Goal: Complete application form

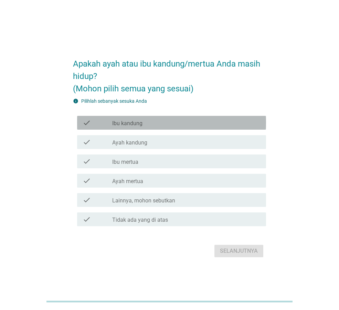
click at [114, 127] on div "check check_box_outline_blank Ibu kandung" at bounding box center [171, 123] width 189 height 14
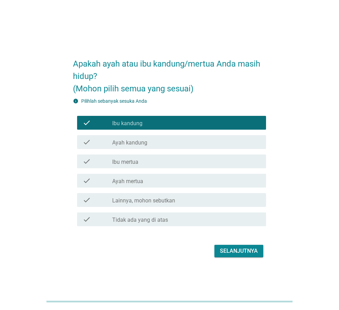
click at [112, 139] on label "Ayah kandung" at bounding box center [129, 142] width 35 height 7
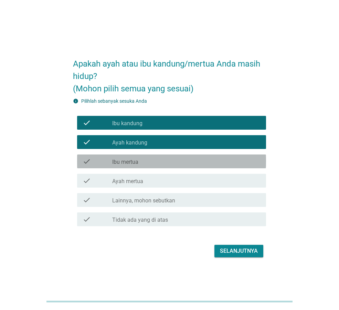
click at [109, 162] on div "check" at bounding box center [98, 161] width 30 height 8
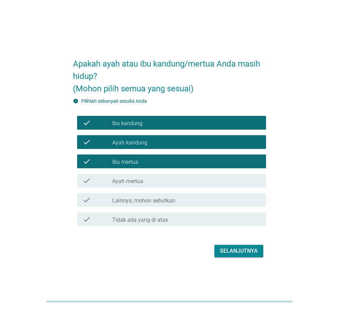
click at [109, 184] on div "check" at bounding box center [98, 180] width 30 height 8
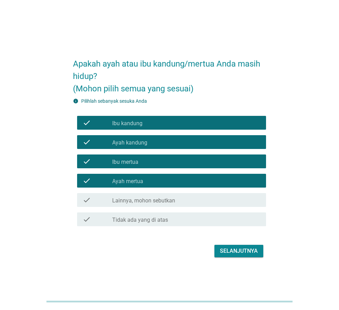
click at [222, 251] on div "Selanjutnya" at bounding box center [239, 251] width 38 height 8
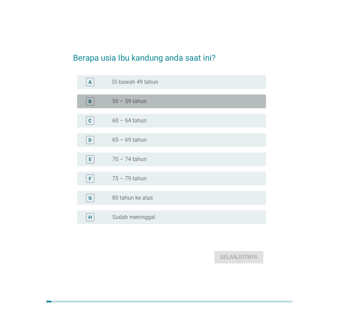
click at [128, 101] on label "50 – 59 tahun" at bounding box center [129, 101] width 34 height 7
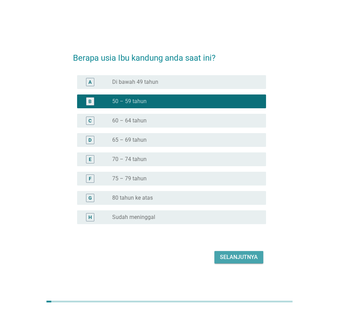
click at [231, 254] on div "Selanjutnya" at bounding box center [239, 257] width 38 height 8
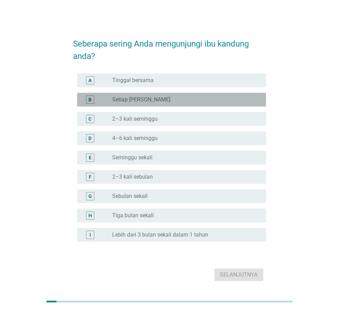
click at [150, 103] on div "radio_button_unchecked Setiap Hari" at bounding box center [183, 99] width 143 height 7
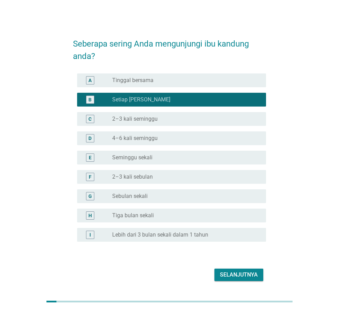
click at [149, 116] on label "2–3 kali seminggu" at bounding box center [134, 118] width 45 height 7
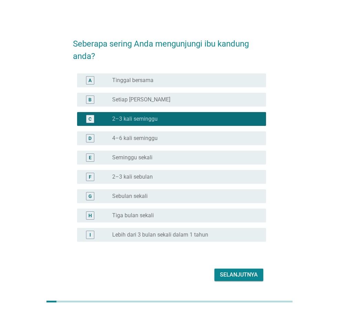
click at [235, 275] on div "Selanjutnya" at bounding box center [239, 274] width 38 height 8
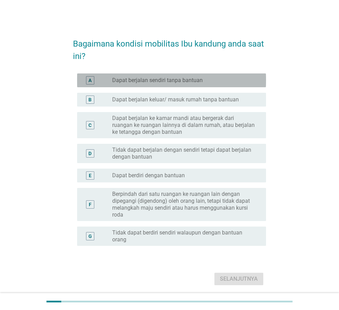
click at [150, 83] on label "Dapat berjalan sendiri tanpa bantuan" at bounding box center [157, 80] width 91 height 7
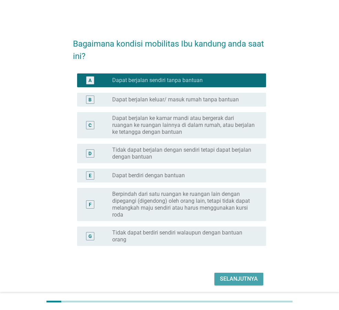
click at [236, 279] on div "Selanjutnya" at bounding box center [239, 278] width 38 height 8
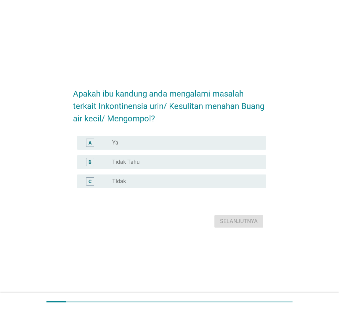
click at [136, 178] on div "radio_button_unchecked Tidak" at bounding box center [183, 181] width 143 height 7
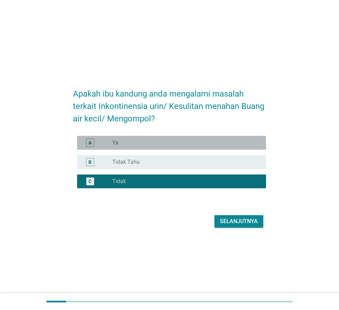
click at [175, 143] on div "radio_button_unchecked Ya" at bounding box center [183, 142] width 143 height 7
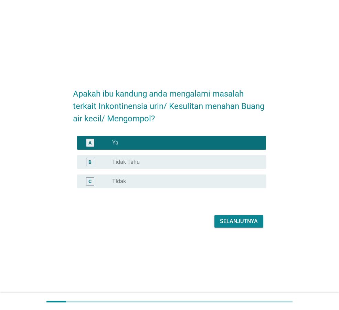
click at [254, 220] on div "Selanjutnya" at bounding box center [239, 221] width 38 height 8
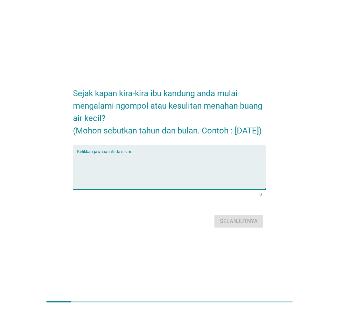
click at [112, 165] on textarea "Ketikkan jawaban Anda disini." at bounding box center [171, 171] width 189 height 36
type textarea "[DATE]"
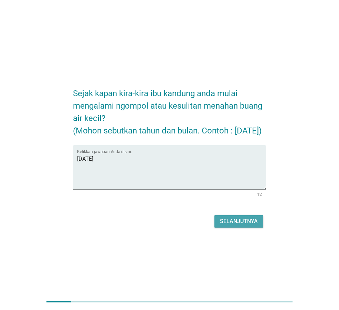
click at [230, 225] on div "Selanjutnya" at bounding box center [239, 221] width 38 height 8
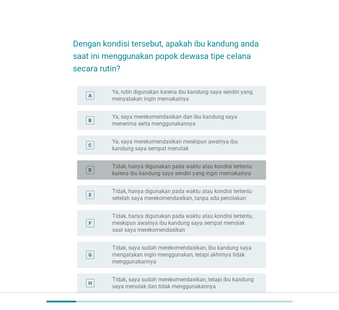
click at [142, 172] on label "Tidak, hanya digunakan pada waktu atau kondisi tertentu karena ibu kandung saya…" at bounding box center [183, 170] width 143 height 14
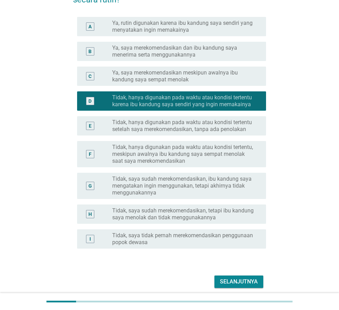
scroll to position [96, 0]
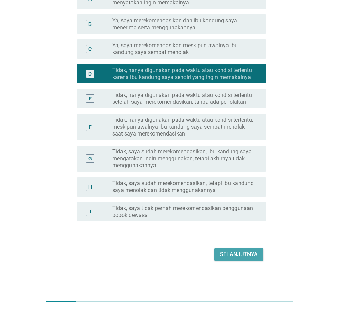
click at [244, 254] on div "Selanjutnya" at bounding box center [239, 254] width 38 height 8
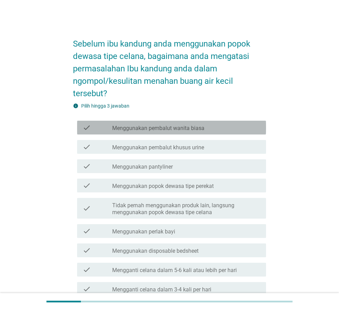
click at [187, 127] on label "Menggunakan pembalut wanita biasa" at bounding box center [158, 128] width 92 height 7
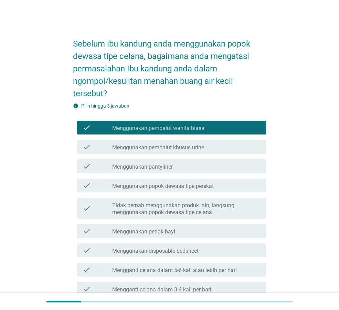
scroll to position [115, 0]
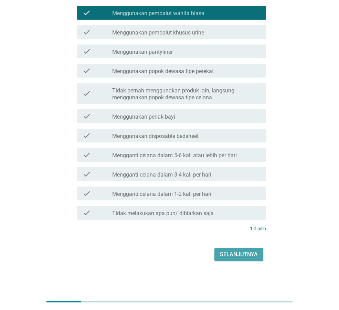
click at [257, 250] on div "Selanjutnya" at bounding box center [239, 254] width 38 height 8
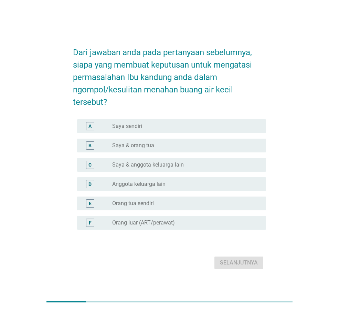
click at [164, 150] on div "B radio_button_unchecked Saya & orang tua" at bounding box center [171, 145] width 189 height 14
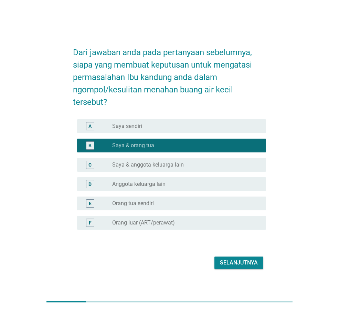
click at [228, 263] on div "Selanjutnya" at bounding box center [239, 262] width 38 height 8
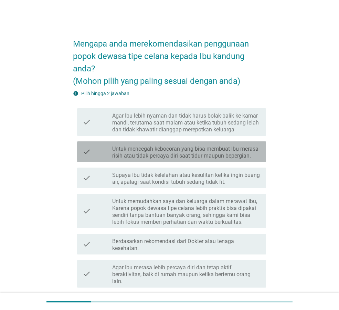
click at [185, 153] on label "Untuk mencegah kebocoran yang bisa membuat Ibu merasa risih atau tidak percaya …" at bounding box center [186, 152] width 148 height 14
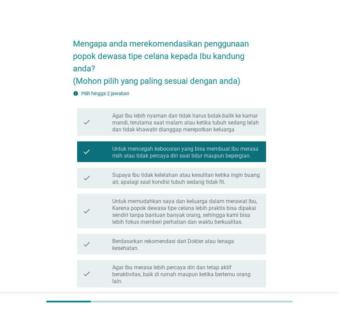
click at [202, 127] on label "Agar Ibu lebih nyaman dan tidak harus bolak-balik ke kamar mandi, terutama saat…" at bounding box center [186, 122] width 148 height 21
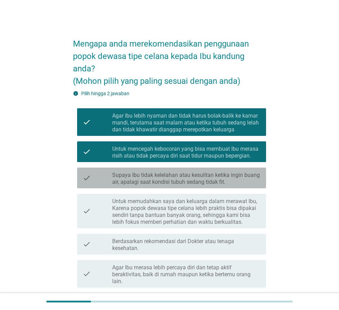
click at [190, 181] on label "Supaya Ibu tidak kelelahan atau kesulitan ketika ingin buang air, apalagi saat …" at bounding box center [186, 178] width 148 height 14
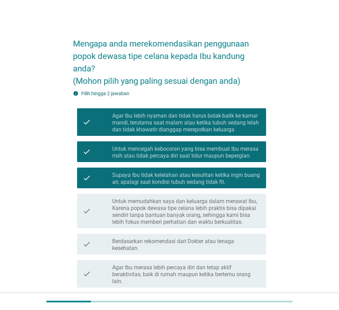
scroll to position [34, 0]
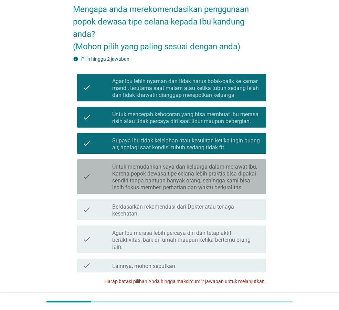
click at [211, 184] on label "Untuk memudahkan saya dan keluarga dalam merawat Ibu, Karena popok dewasa tipe …" at bounding box center [186, 177] width 148 height 28
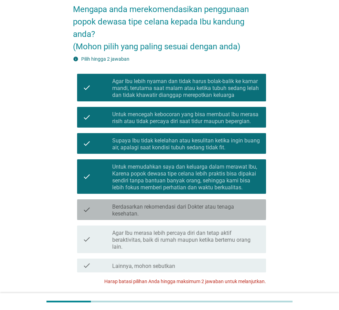
click at [202, 208] on label "Berdasarkan rekomendasi dari Dokter atau tenaga kesehatan." at bounding box center [186, 210] width 148 height 14
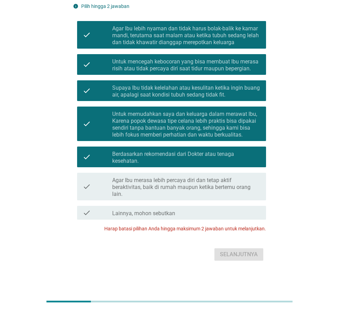
scroll to position [18, 0]
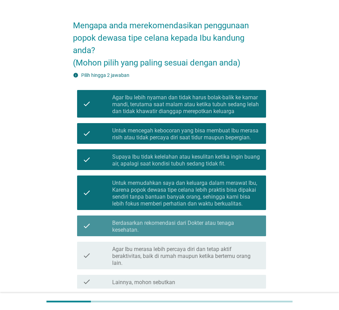
click at [158, 231] on label "Berdasarkan rekomendasi dari Dokter atau tenaga kesehatan." at bounding box center [186, 226] width 148 height 14
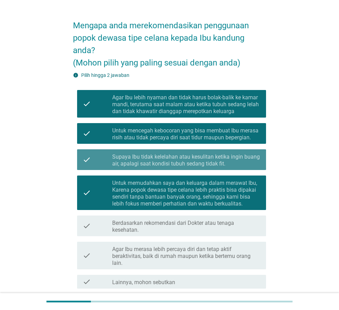
click at [187, 157] on label "Supaya Ibu tidak kelelahan atau kesulitan ketika ingin buang air, apalagi saat …" at bounding box center [186, 160] width 148 height 14
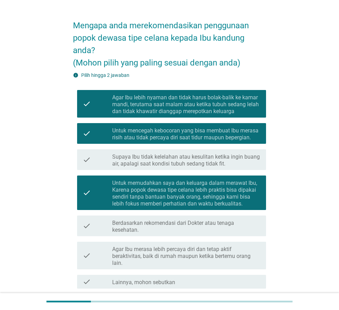
click at [181, 193] on label "Untuk memudahkan saya dan keluarga dalam merawat Ibu, Karena popok dewasa tipe …" at bounding box center [186, 193] width 148 height 28
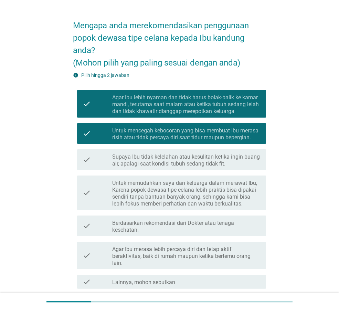
scroll to position [87, 0]
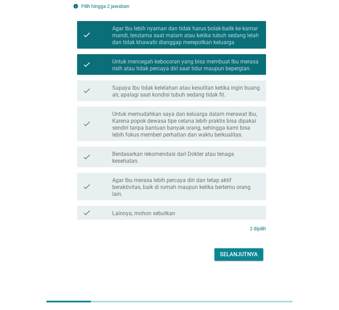
click at [228, 256] on div "Selanjutnya" at bounding box center [239, 254] width 38 height 8
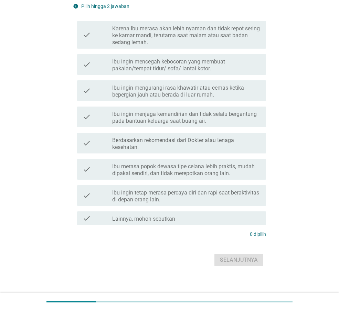
scroll to position [0, 0]
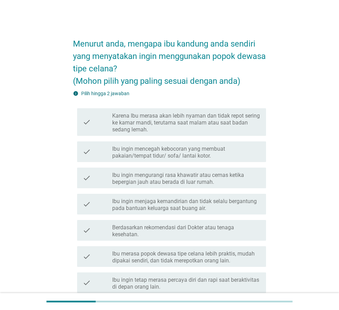
click at [182, 123] on label "Karena Ibu merasa akan lebih nyaman dan tidak repot sering ke kamar mandi, teru…" at bounding box center [186, 122] width 148 height 21
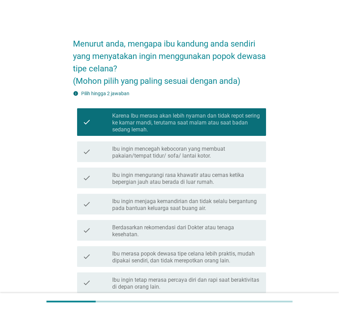
scroll to position [93, 0]
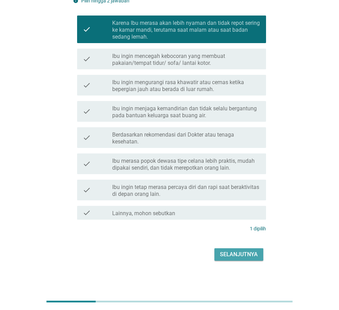
click at [251, 255] on div "Selanjutnya" at bounding box center [239, 254] width 38 height 8
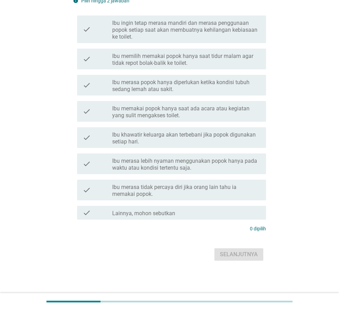
scroll to position [0, 0]
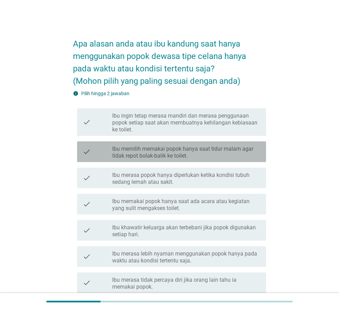
click at [152, 155] on label "Ibu memilih memakai popok hanya saat tidur malam agar tidak repot bolak-balik k…" at bounding box center [186, 152] width 148 height 14
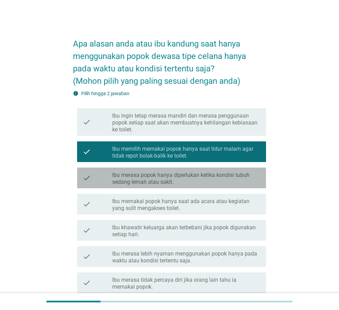
click at [143, 184] on label "Ibu merasa popok hanya diperlukan ketika kondisi tubuh sedang lemah atau sakit." at bounding box center [186, 178] width 148 height 14
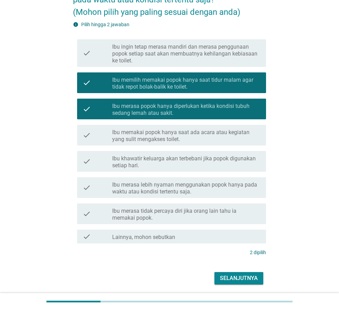
scroll to position [93, 0]
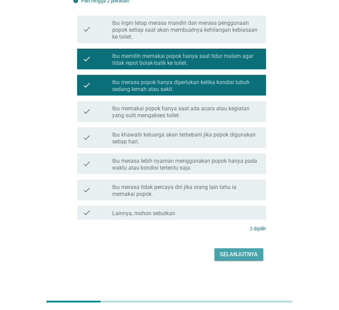
click at [239, 252] on div "Selanjutnya" at bounding box center [239, 254] width 38 height 8
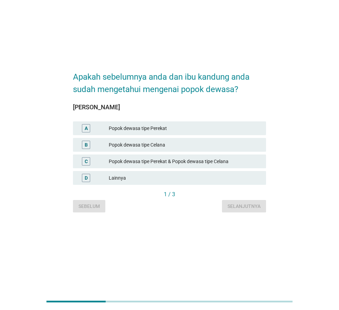
scroll to position [0, 0]
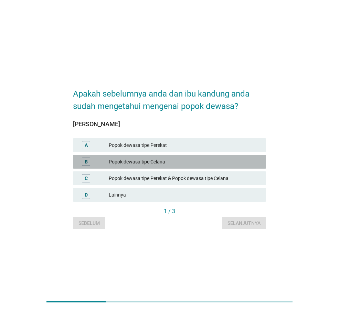
click at [129, 160] on div "Popok dewasa tipe Celana" at bounding box center [185, 161] width 152 height 8
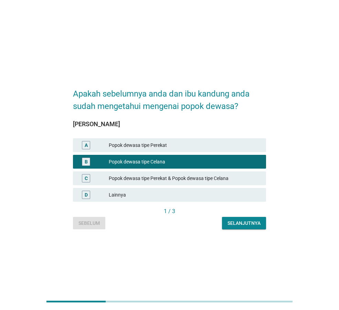
click at [126, 175] on div "Popok dewasa tipe Perekat & Popok dewasa tipe Celana" at bounding box center [185, 178] width 152 height 8
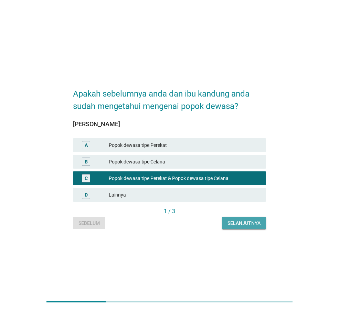
click at [237, 217] on button "Selanjutnya" at bounding box center [244, 223] width 44 height 12
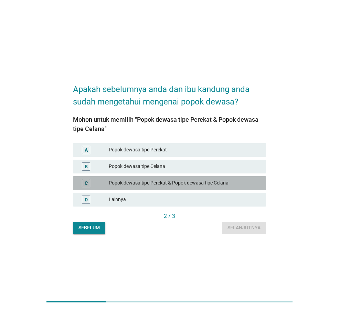
click at [166, 179] on div "Popok dewasa tipe Perekat & Popok dewasa tipe Celana" at bounding box center [185, 183] width 152 height 8
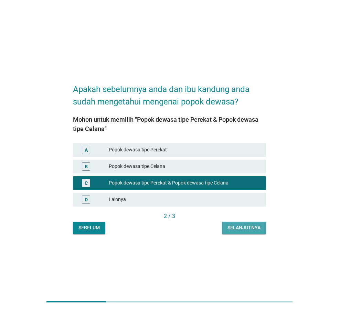
click at [232, 225] on div "Selanjutnya" at bounding box center [244, 227] width 33 height 7
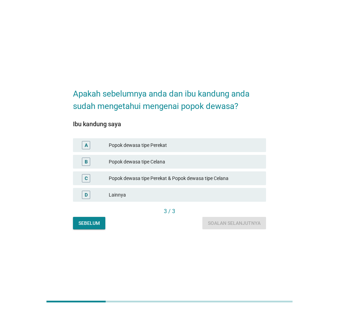
click at [172, 180] on div "Popok dewasa tipe Perekat & Popok dewasa tipe Celana" at bounding box center [185, 178] width 152 height 8
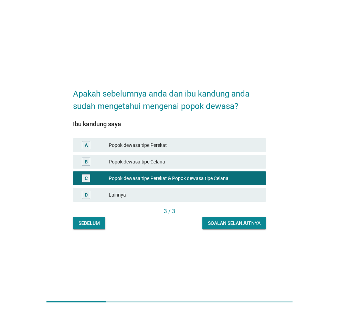
click at [229, 223] on div "Soalan selanjutnya" at bounding box center [234, 222] width 53 height 7
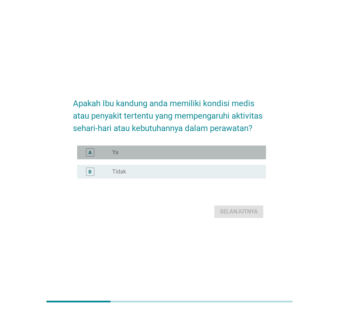
click at [158, 155] on div "radio_button_unchecked Ya" at bounding box center [183, 152] width 143 height 7
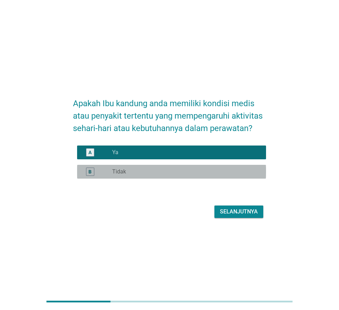
click at [159, 169] on div "radio_button_unchecked Tidak" at bounding box center [183, 171] width 143 height 7
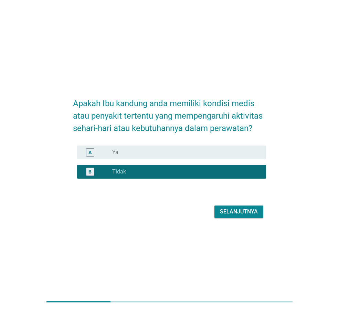
click at [239, 209] on div "Selanjutnya" at bounding box center [239, 211] width 38 height 8
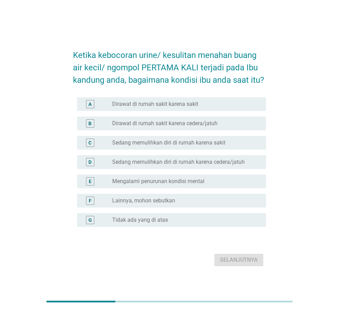
click at [160, 164] on label "Sedang memulihkan diri di rumah karena cedera/jatuh" at bounding box center [178, 161] width 133 height 7
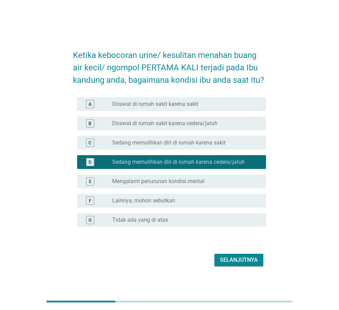
click at [163, 142] on label "Sedang memulihkan diri di rumah karena sakit" at bounding box center [168, 142] width 113 height 7
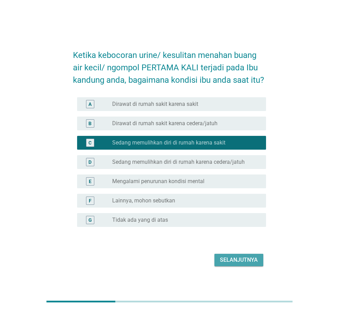
click at [233, 260] on div "Selanjutnya" at bounding box center [239, 259] width 38 height 8
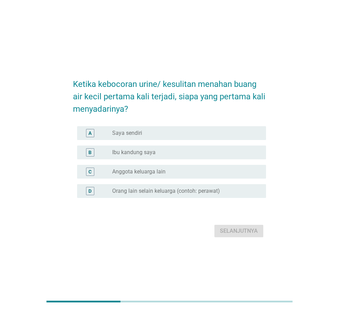
click at [146, 152] on label "Ibu kandung saya" at bounding box center [133, 152] width 43 height 7
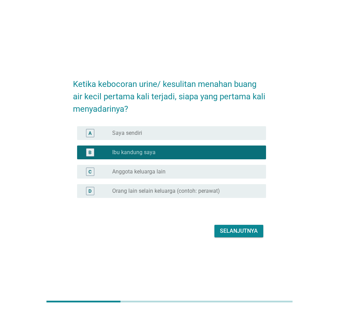
click at [219, 227] on button "Selanjutnya" at bounding box center [239, 231] width 49 height 12
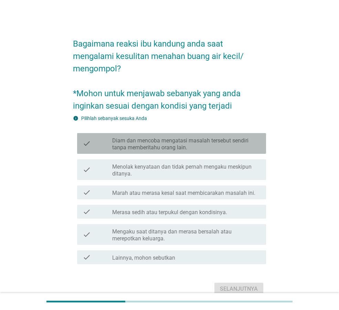
click at [147, 146] on label "Diam dan mencoba mengatasi masalah tersebut sendiri tanpa memberitahu orang lai…" at bounding box center [186, 144] width 148 height 14
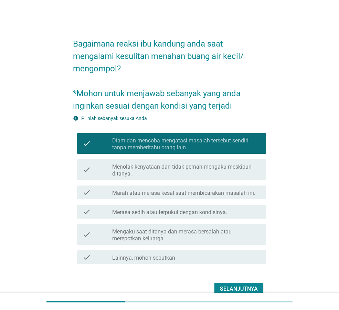
click at [240, 284] on button "Selanjutnya" at bounding box center [239, 288] width 49 height 12
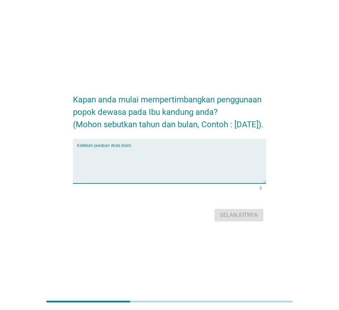
click at [135, 165] on textarea "Ketikkan jawaban Anda disini." at bounding box center [171, 165] width 189 height 36
type textarea "[DATE]"
click at [227, 219] on div "Selanjutnya" at bounding box center [239, 215] width 38 height 8
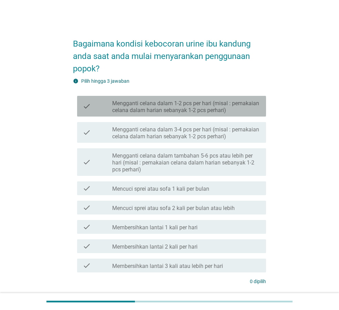
click at [208, 112] on label "Mengganti celana dalam 1-2 pcs per hari (misal : pemakaian celana dalam harian …" at bounding box center [186, 107] width 148 height 14
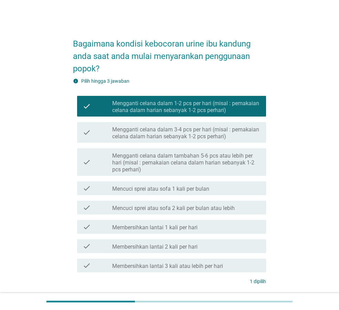
scroll to position [53, 0]
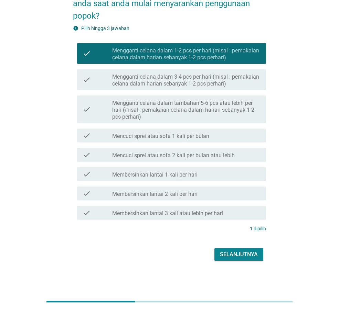
click at [219, 121] on div "check check_box_outline_blank Mengganti celana dalam tambahan 5-6 pcs atau lebi…" at bounding box center [171, 109] width 189 height 28
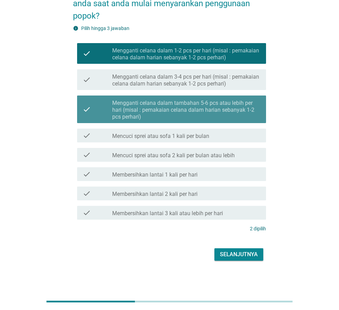
click at [207, 108] on label "Mengganti celana dalam tambahan 5-6 pcs atau lebih per hari (misal : pemakaian …" at bounding box center [186, 110] width 148 height 21
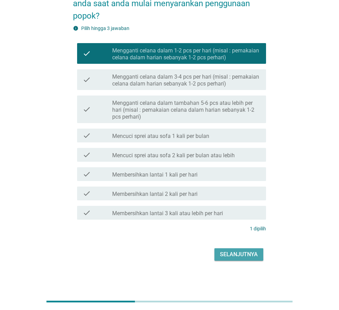
click at [227, 253] on div "Selanjutnya" at bounding box center [239, 254] width 38 height 8
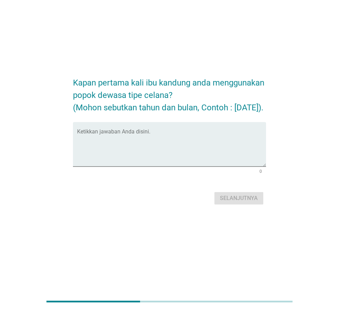
scroll to position [0, 0]
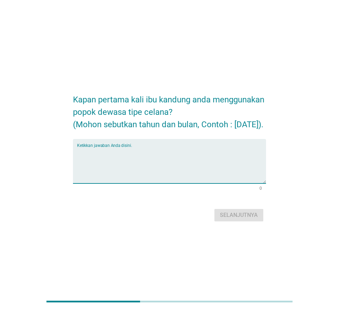
click at [155, 161] on textarea "Ketikkan jawaban Anda disini." at bounding box center [171, 165] width 189 height 36
type textarea "[DATE]"
click at [231, 219] on div "Selanjutnya" at bounding box center [239, 215] width 38 height 8
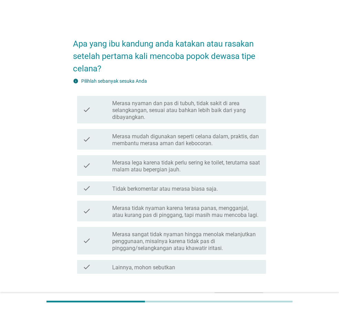
click at [122, 140] on label "Merasa mudah digunakan seperti celana dalam, praktis, dan membantu merasa aman …" at bounding box center [186, 140] width 148 height 14
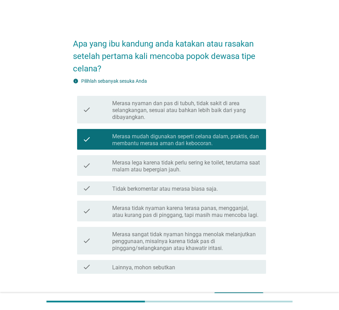
click at [160, 166] on label "Merasa lega karena tidak perlu sering ke toilet, terutama saat malam atau beper…" at bounding box center [186, 166] width 148 height 14
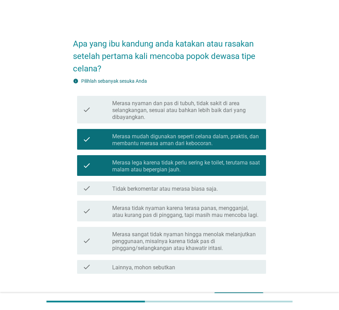
scroll to position [44, 0]
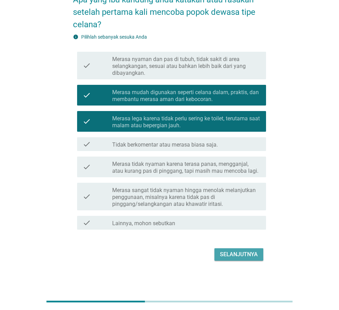
click at [241, 256] on div "Selanjutnya" at bounding box center [239, 254] width 38 height 8
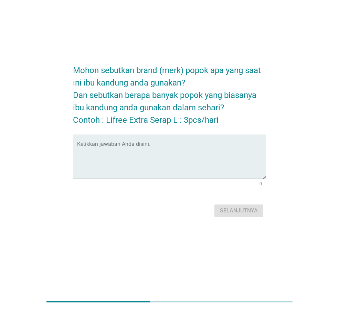
scroll to position [0, 0]
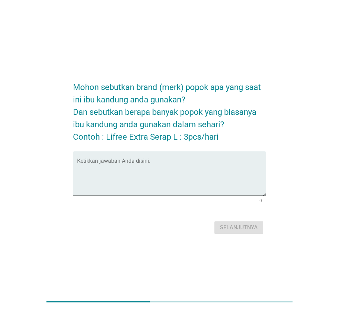
click at [191, 157] on div "Ketikkan jawaban Anda disini." at bounding box center [171, 173] width 189 height 44
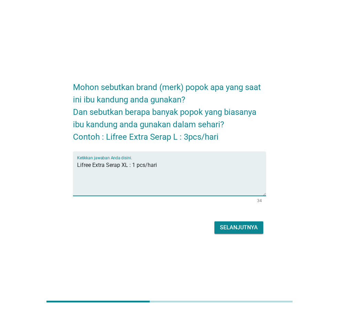
type textarea "Lifree Extra Serap XL : 1 pcs/hari"
click at [239, 226] on div "Selanjutnya" at bounding box center [239, 227] width 38 height 8
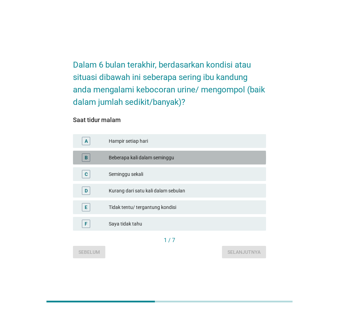
click at [142, 158] on div "Beberapa kali dalam seminggu" at bounding box center [185, 157] width 152 height 8
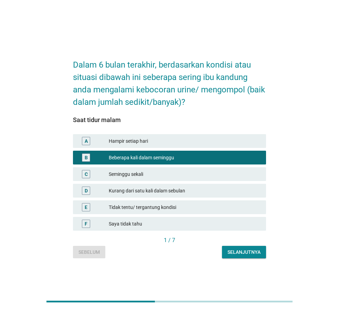
click at [260, 253] on div "Selanjutnya" at bounding box center [244, 251] width 33 height 7
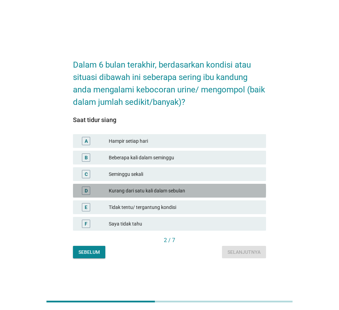
click at [124, 190] on div "Kurang dari satu kali dalam sebulan" at bounding box center [185, 190] width 152 height 8
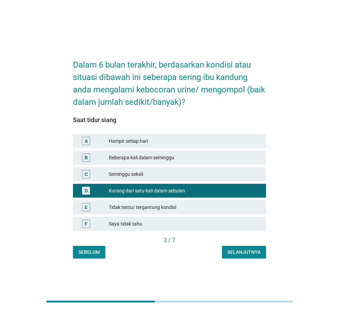
click at [250, 253] on div "Selanjutnya" at bounding box center [244, 251] width 33 height 7
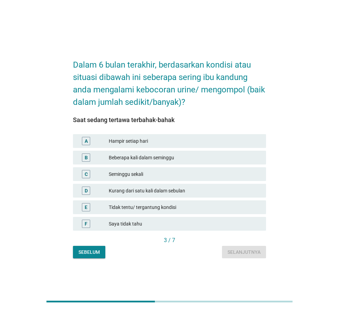
click at [154, 174] on div "Seminggu sekali" at bounding box center [185, 174] width 152 height 8
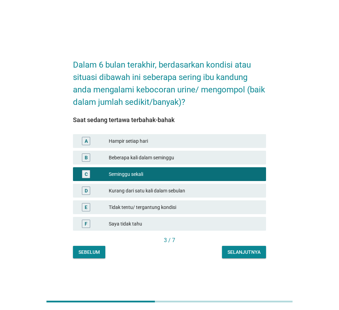
click at [236, 255] on div "Selanjutnya" at bounding box center [244, 251] width 33 height 7
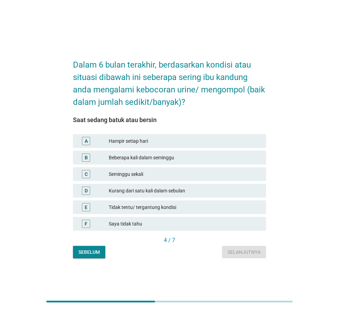
click at [143, 175] on div "Seminggu sekali" at bounding box center [185, 174] width 152 height 8
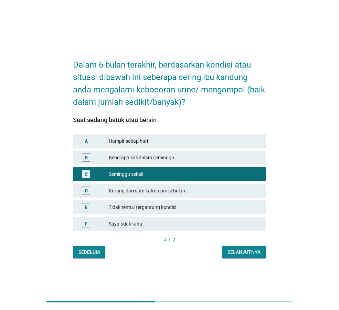
click at [235, 252] on div "Selanjutnya" at bounding box center [244, 251] width 33 height 7
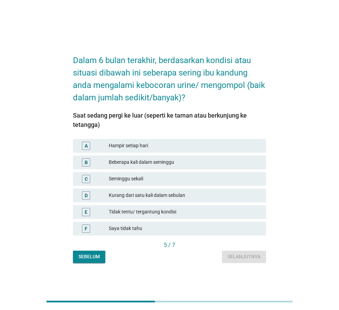
click at [140, 213] on div "Tidak tentu/ tergantung kondisi" at bounding box center [185, 212] width 152 height 8
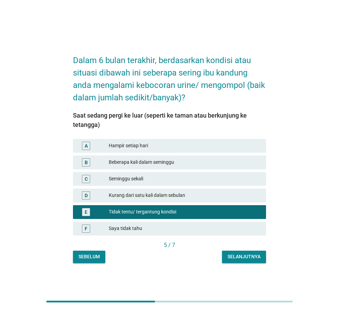
click at [233, 253] on div "Selanjutnya" at bounding box center [244, 256] width 33 height 7
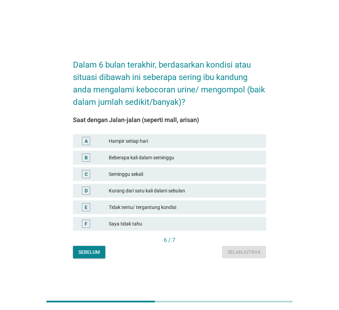
click at [157, 204] on div "Tidak tentu/ tergantung kondisi" at bounding box center [185, 207] width 152 height 8
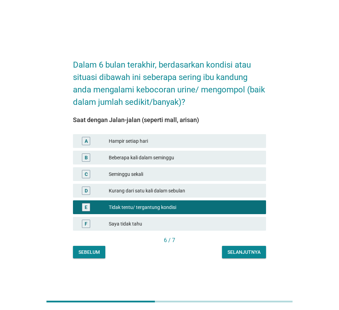
click at [233, 247] on button "Selanjutnya" at bounding box center [244, 252] width 44 height 12
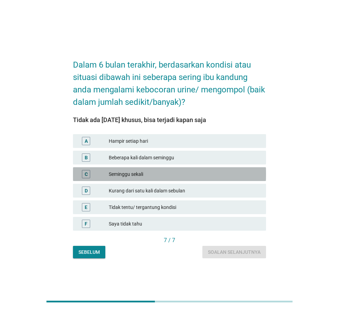
click at [156, 174] on div "Seminggu sekali" at bounding box center [185, 174] width 152 height 8
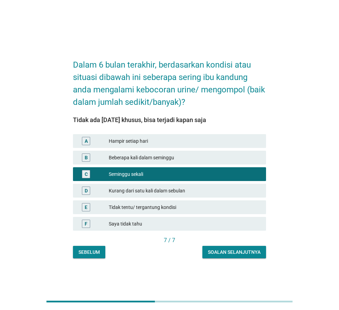
click at [214, 248] on div "Soalan selanjutnya" at bounding box center [234, 251] width 53 height 7
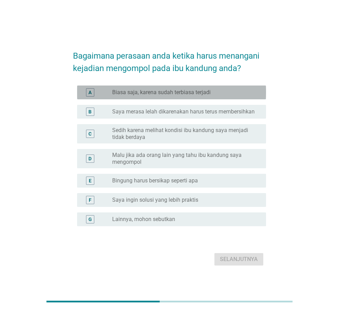
click at [143, 95] on label "Biasa saja, karena sudah terbiasa terjadi" at bounding box center [161, 92] width 98 height 7
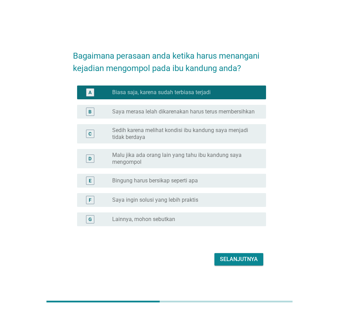
click at [242, 259] on div "Selanjutnya" at bounding box center [239, 259] width 38 height 8
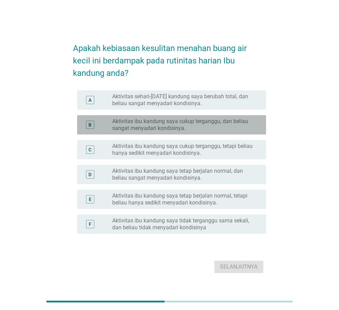
click at [174, 130] on label "Aktivitas ibu kandung saya cukup terganggu, dan beliau sangat menyadari kondisi…" at bounding box center [183, 125] width 143 height 14
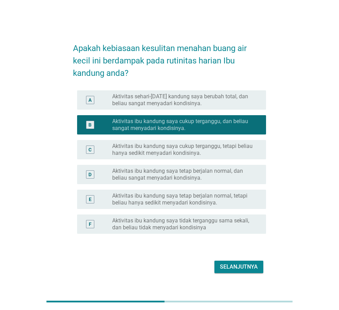
click at [234, 263] on div "Selanjutnya" at bounding box center [239, 266] width 38 height 8
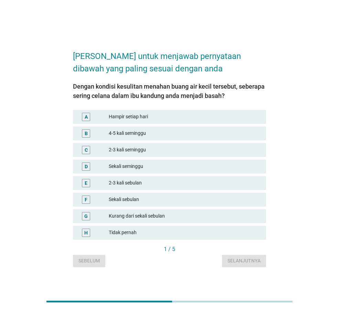
click at [136, 148] on div "2-3 kali seminggu" at bounding box center [185, 150] width 152 height 8
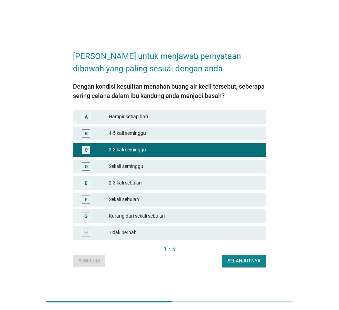
click at [247, 258] on div "Selanjutnya" at bounding box center [244, 260] width 33 height 7
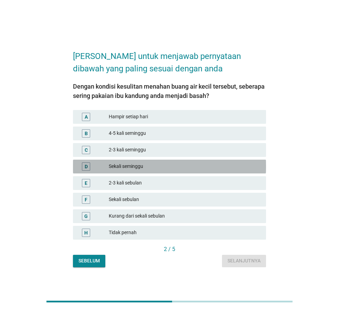
click at [158, 168] on div "Sekali seminggu" at bounding box center [185, 166] width 152 height 8
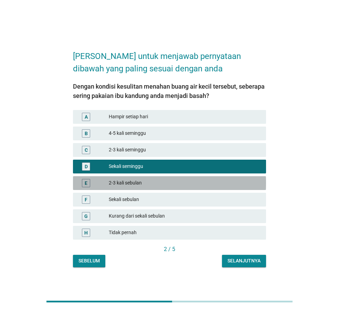
click at [190, 181] on div "2-3 kali sebulan" at bounding box center [185, 183] width 152 height 8
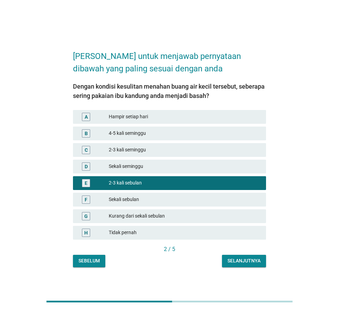
click at [236, 257] on div "Selanjutnya" at bounding box center [244, 260] width 33 height 7
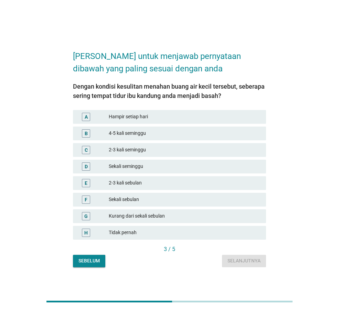
click at [136, 195] on div "Sekali sebulan" at bounding box center [185, 199] width 152 height 8
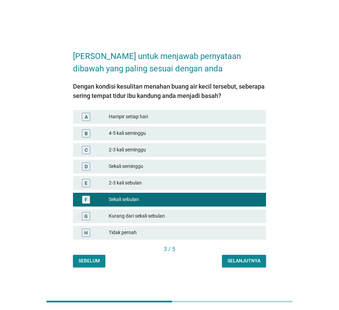
click at [232, 263] on div "Selanjutnya" at bounding box center [244, 260] width 33 height 7
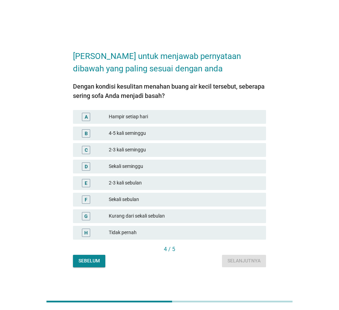
click at [131, 218] on div "Kurang dari sekali sebulan" at bounding box center [185, 216] width 152 height 8
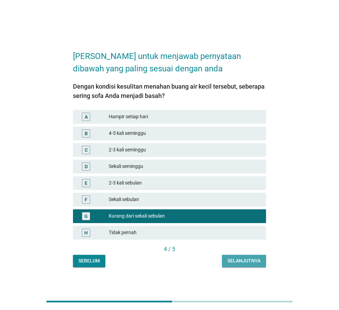
click at [246, 264] on button "Selanjutnya" at bounding box center [244, 260] width 44 height 12
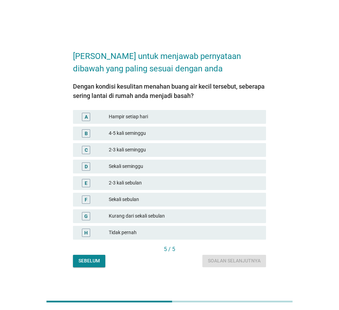
click at [156, 216] on div "Kurang dari sekali sebulan" at bounding box center [185, 216] width 152 height 8
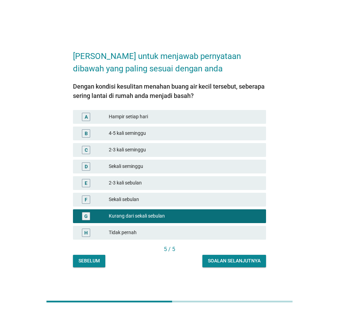
click at [185, 229] on div "Tidak pernah" at bounding box center [185, 232] width 152 height 8
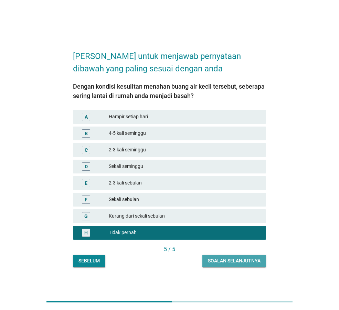
click at [207, 260] on button "Soalan selanjutnya" at bounding box center [234, 260] width 64 height 12
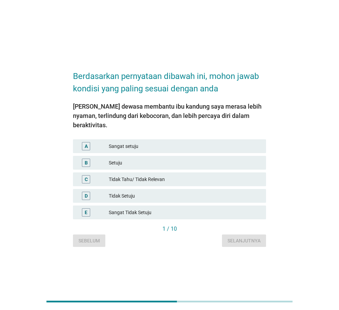
click at [125, 142] on div "Sangat setuju" at bounding box center [185, 146] width 152 height 8
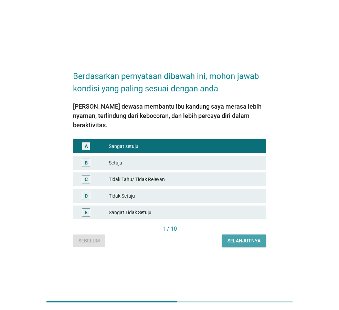
click at [240, 234] on button "Selanjutnya" at bounding box center [244, 240] width 44 height 12
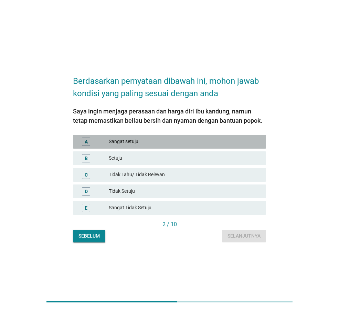
click at [148, 144] on div "Sangat setuju" at bounding box center [185, 141] width 152 height 8
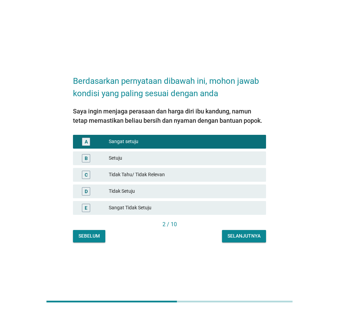
click at [242, 234] on div "Selanjutnya" at bounding box center [244, 235] width 33 height 7
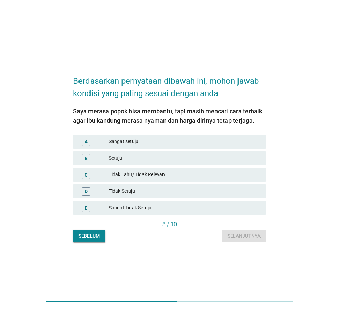
click at [130, 142] on div "Sangat setuju" at bounding box center [185, 141] width 152 height 8
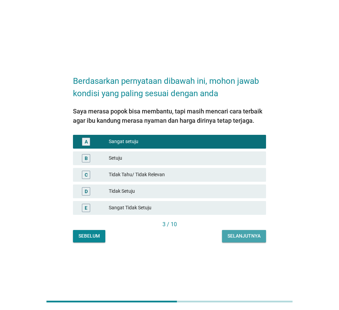
click at [245, 236] on div "Selanjutnya" at bounding box center [244, 235] width 33 height 7
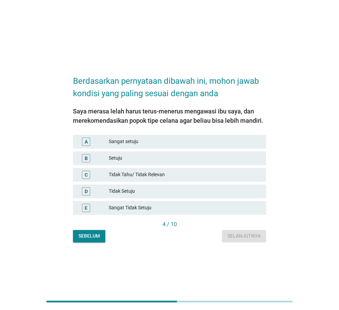
click at [151, 140] on div "Sangat setuju" at bounding box center [185, 141] width 152 height 8
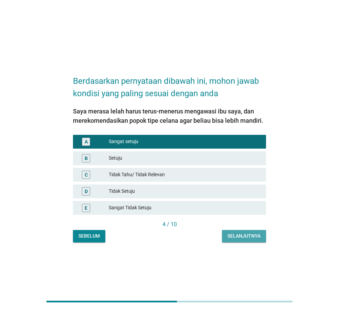
click at [240, 238] on div "Selanjutnya" at bounding box center [244, 235] width 33 height 7
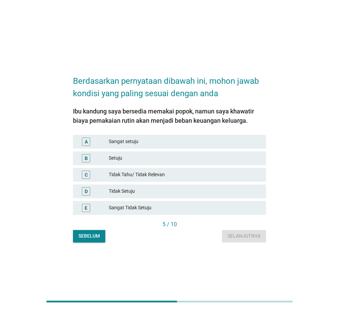
click at [137, 136] on div "A Sangat setuju" at bounding box center [169, 142] width 193 height 14
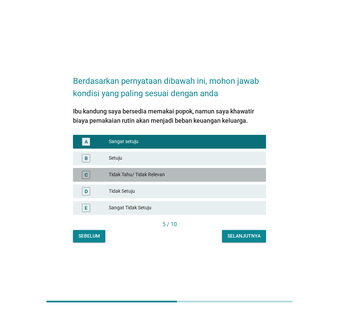
click at [129, 176] on div "Tidak Tahu/ Tidak Relevan" at bounding box center [185, 174] width 152 height 8
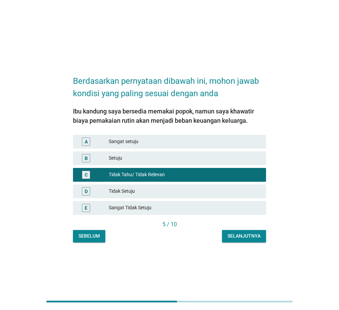
click at [139, 162] on div "B Setuju" at bounding box center [169, 158] width 193 height 14
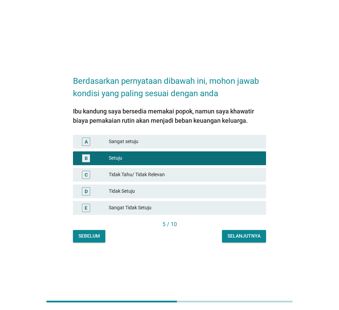
click at [230, 239] on div "Selanjutnya" at bounding box center [244, 235] width 33 height 7
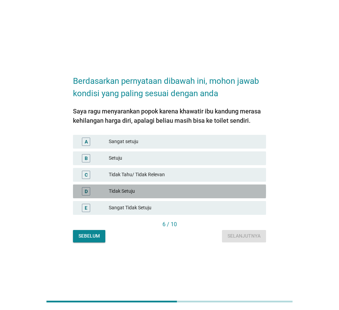
click at [124, 190] on div "Tidak Setuju" at bounding box center [185, 191] width 152 height 8
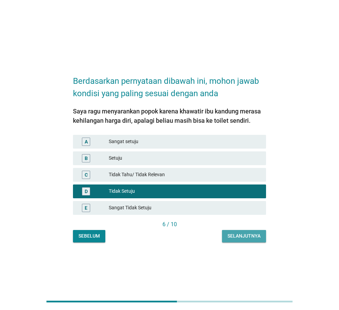
click at [230, 236] on div "Selanjutnya" at bounding box center [244, 235] width 33 height 7
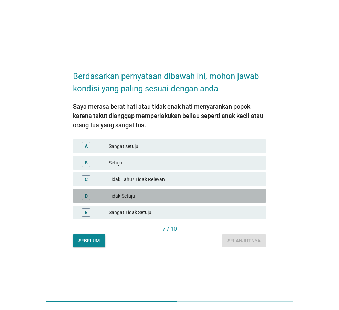
click at [143, 192] on div "Tidak Setuju" at bounding box center [185, 195] width 152 height 8
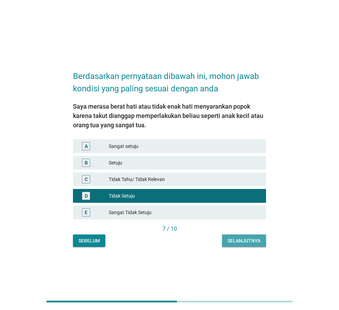
click at [248, 242] on div "Selanjutnya" at bounding box center [244, 240] width 33 height 7
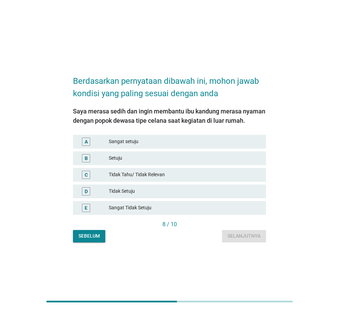
click at [168, 157] on div "Setuju" at bounding box center [185, 158] width 152 height 8
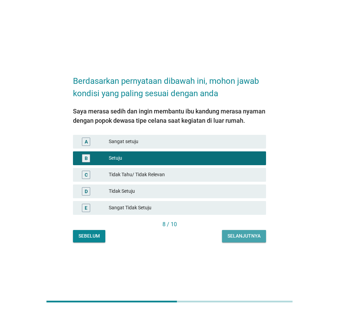
click at [230, 231] on button "Selanjutnya" at bounding box center [244, 236] width 44 height 12
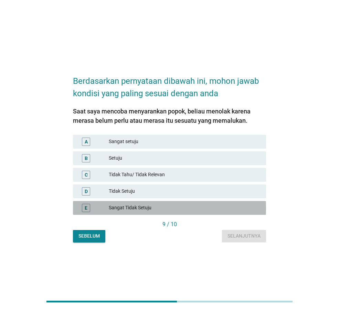
click at [150, 206] on div "Sangat Tidak Setuju" at bounding box center [185, 208] width 152 height 8
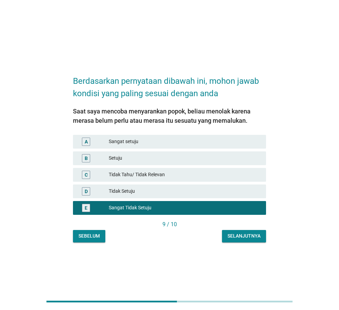
click at [247, 238] on div "Selanjutnya" at bounding box center [244, 235] width 33 height 7
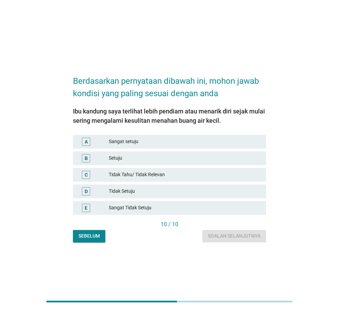
click at [136, 188] on div "Tidak Setuju" at bounding box center [185, 191] width 152 height 8
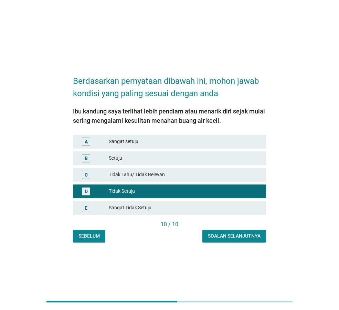
click at [232, 242] on button "Soalan selanjutnya" at bounding box center [234, 236] width 64 height 12
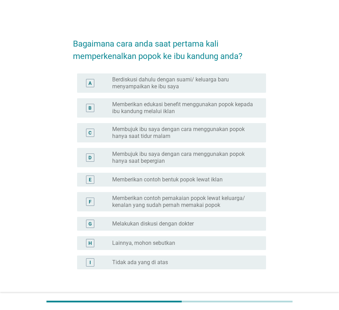
click at [172, 88] on label "Berdiskusi dahulu dengan suami/ keluarga baru menyampaikan ke ibu saya" at bounding box center [183, 83] width 143 height 14
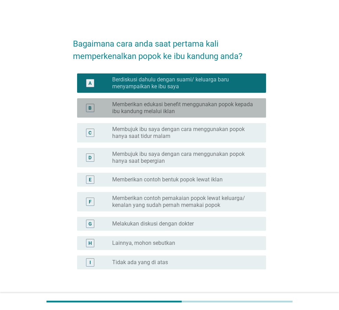
click at [165, 106] on label "Memberikan edukasi benefit menggunakan popok kepada ibu kandung melalui iklan" at bounding box center [183, 108] width 143 height 14
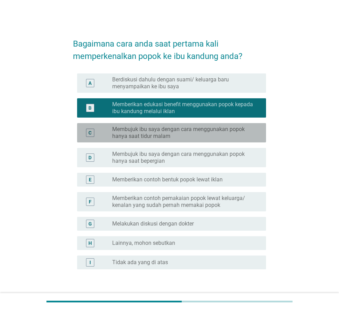
click at [155, 132] on label "Membujuk ibu saya dengan cara menggunakan popok hanya saat tidur malam" at bounding box center [183, 133] width 143 height 14
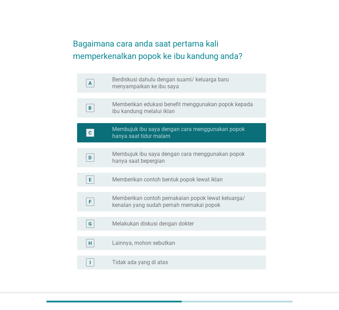
scroll to position [48, 0]
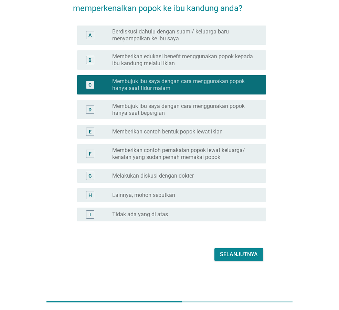
click at [228, 254] on div "Selanjutnya" at bounding box center [239, 254] width 38 height 8
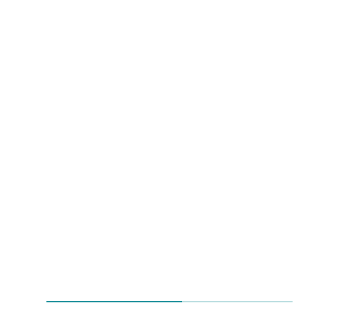
scroll to position [0, 0]
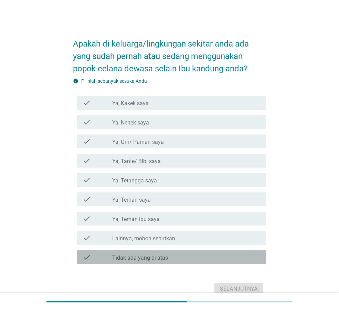
click at [124, 254] on label "Tidak ada yang di atas" at bounding box center [140, 257] width 56 height 7
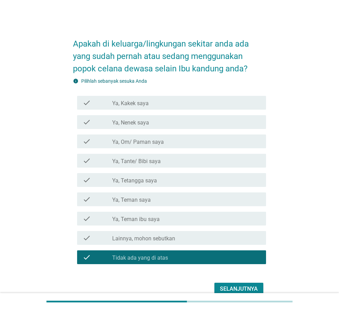
click at [234, 286] on div "Selanjutnya" at bounding box center [239, 288] width 38 height 8
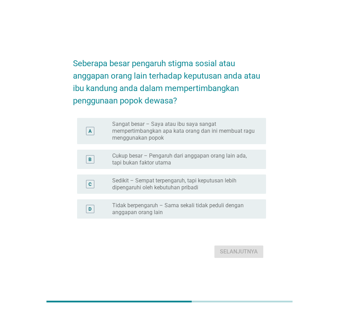
click at [154, 202] on label "Tidak berpengaruh – Sama sekali tidak peduli dengan anggapan orang lain" at bounding box center [183, 209] width 143 height 14
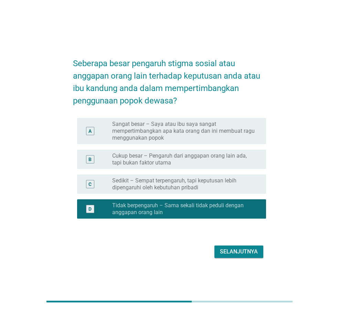
click at [225, 246] on button "Selanjutnya" at bounding box center [239, 251] width 49 height 12
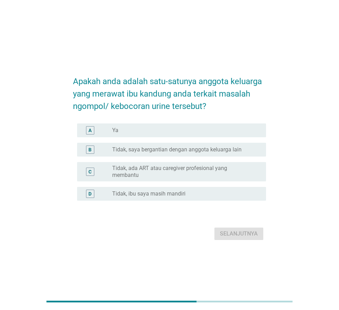
click at [153, 152] on label "Tidak, saya bergantian dengan anggota keluarga lain" at bounding box center [176, 149] width 129 height 7
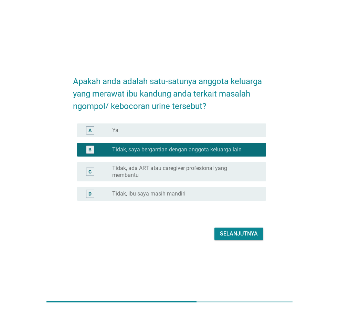
click at [233, 231] on div "Selanjutnya" at bounding box center [239, 233] width 38 height 8
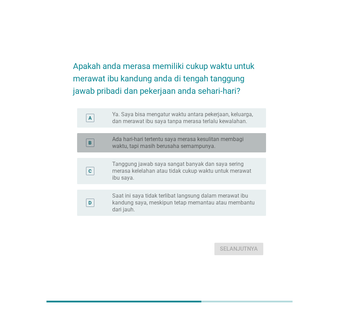
click at [166, 147] on label "Ada hari-hari tertentu saya merasa kesulitan membagi waktu, tapi masih berusaha…" at bounding box center [183, 143] width 143 height 14
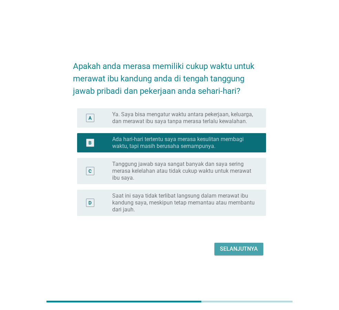
click at [237, 245] on div "Selanjutnya" at bounding box center [239, 248] width 38 height 8
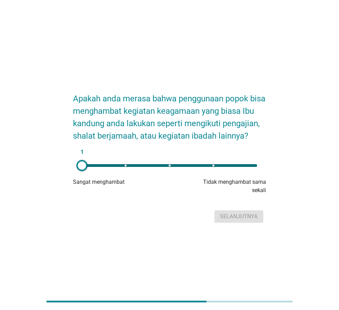
click at [169, 167] on div "1" at bounding box center [169, 165] width 175 height 3
click at [250, 222] on button "Selanjutnya" at bounding box center [239, 216] width 49 height 12
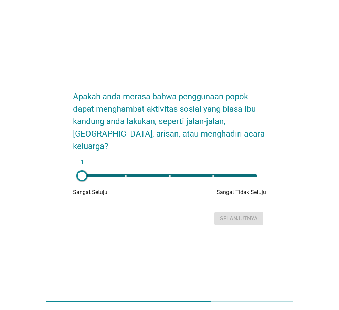
click at [168, 174] on div "1" at bounding box center [169, 175] width 175 height 3
type input "3"
click at [233, 214] on div "Selanjutnya" at bounding box center [239, 218] width 38 height 8
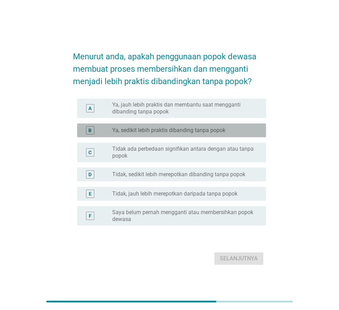
click at [218, 131] on label "Ya, sedikit lebih praktis dibanding tanpa popok" at bounding box center [168, 130] width 113 height 7
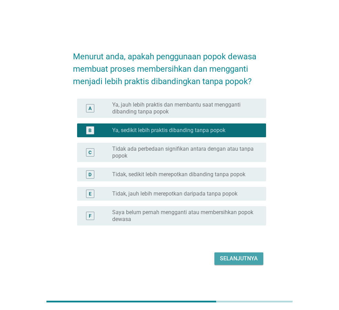
click at [228, 257] on div "Selanjutnya" at bounding box center [239, 258] width 38 height 8
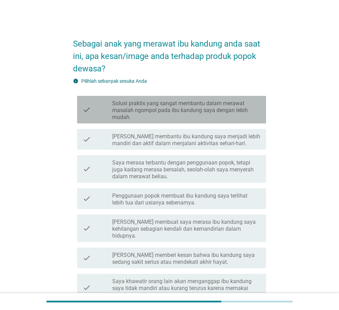
click at [204, 116] on label "Solusi praktis yang sangat membantu dalam merawat masalah ngompol pada ibu kand…" at bounding box center [186, 110] width 148 height 21
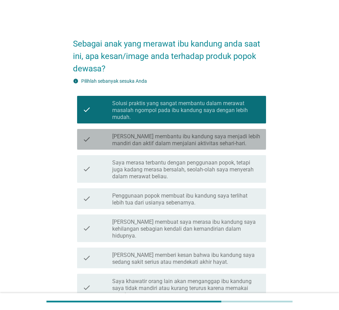
click at [204, 136] on label "[PERSON_NAME] membantu ibu kandung saya menjadi lebih mandiri dan aktif dalam m…" at bounding box center [186, 140] width 148 height 14
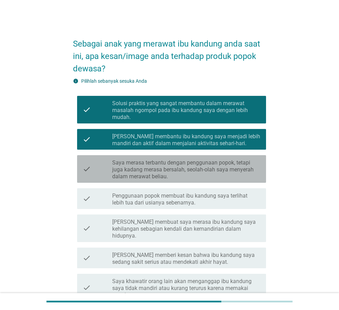
click at [194, 169] on label "Saya merasa terbantu dengan penggunaan popok, tetapi juga kadang merasa bersala…" at bounding box center [186, 169] width 148 height 21
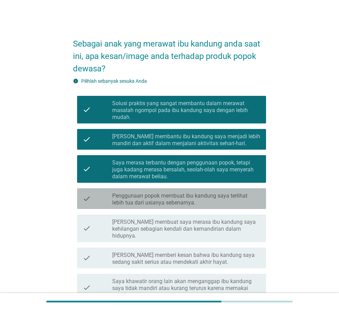
click at [188, 195] on label "Penggunaan popok membuat ibu kandung saya terlihat lebih tua dari usianya seben…" at bounding box center [186, 199] width 148 height 14
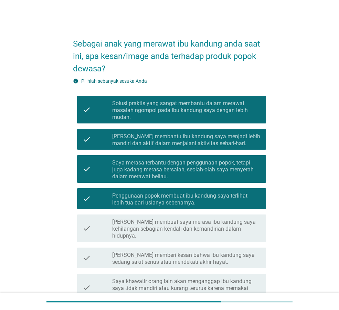
click at [180, 223] on label "[PERSON_NAME] membuat saya merasa ibu kandung saya kehilangan sebagian kendali …" at bounding box center [186, 228] width 148 height 21
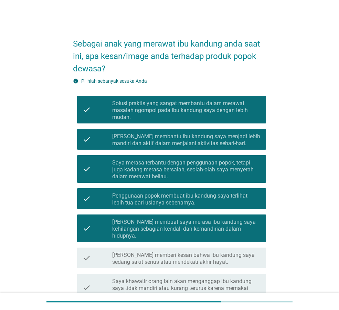
click at [176, 251] on label "[PERSON_NAME] memberi kesan bahwa ibu kandung saya sedang sakit serius atau men…" at bounding box center [186, 258] width 148 height 14
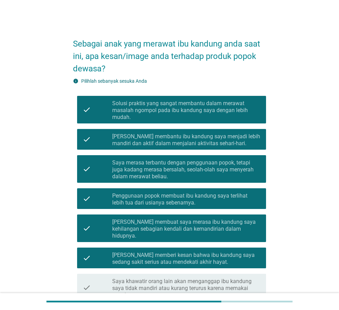
scroll to position [34, 0]
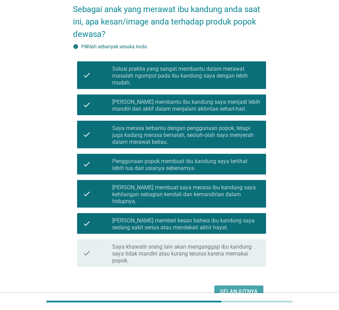
click at [239, 287] on div "Selanjutnya" at bounding box center [239, 291] width 38 height 8
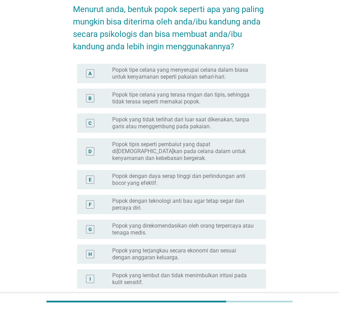
scroll to position [0, 0]
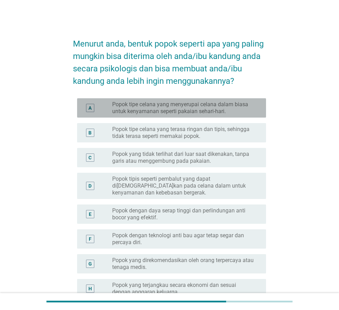
click at [113, 103] on label "Popok tipe celana yang menyerupai celana dalam biasa untuk kenyamanan seperti p…" at bounding box center [183, 108] width 143 height 14
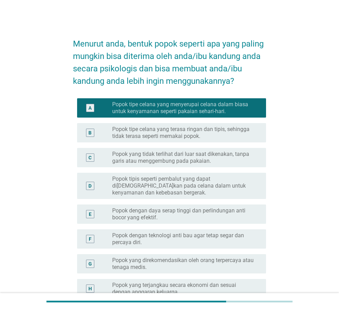
click at [217, 134] on label "Popok tipe celana yang terasa ringan dan tipis, sehingga tidak terasa seperti m…" at bounding box center [183, 133] width 143 height 14
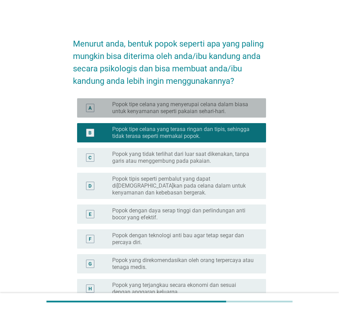
click at [160, 110] on label "Popok tipe celana yang menyerupai celana dalam biasa untuk kenyamanan seperti p…" at bounding box center [183, 108] width 143 height 14
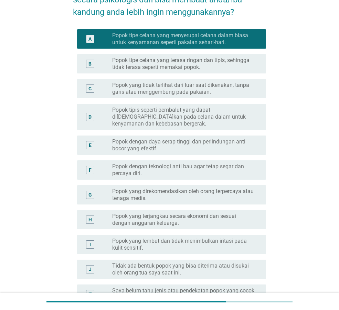
scroll to position [170, 0]
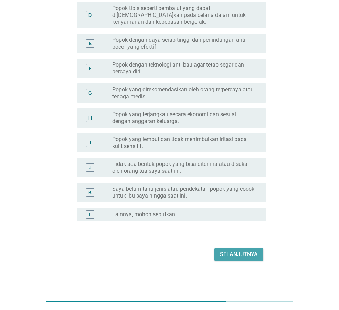
click at [233, 258] on div "Selanjutnya" at bounding box center [239, 254] width 38 height 8
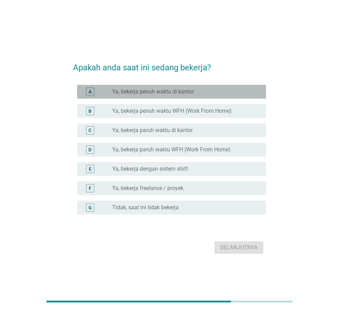
click at [134, 91] on label "Ya, bekerja penuh waktu di kantor" at bounding box center [153, 91] width 82 height 7
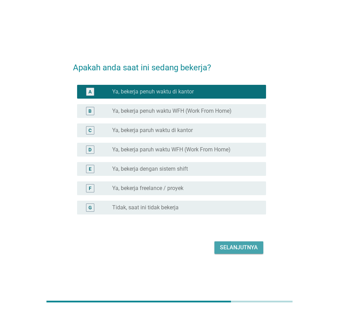
click at [230, 241] on button "Selanjutnya" at bounding box center [239, 247] width 49 height 12
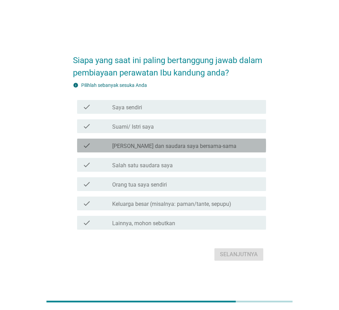
click at [135, 145] on label "[PERSON_NAME] dan saudara saya bersama-sama" at bounding box center [174, 146] width 124 height 7
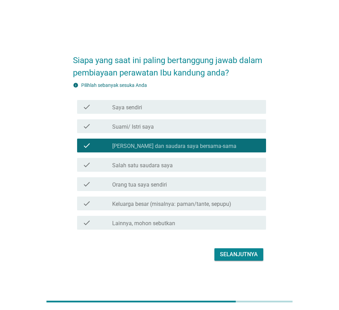
click at [182, 183] on div "check_box_outline_blank Orang tua saya sendiri" at bounding box center [186, 184] width 148 height 8
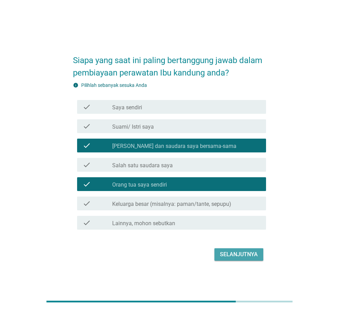
click at [230, 252] on div "Selanjutnya" at bounding box center [239, 254] width 38 height 8
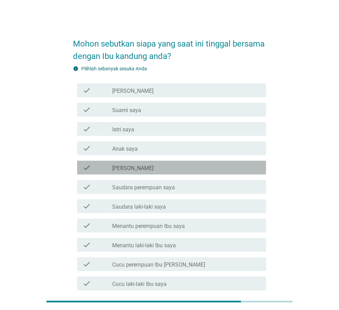
click at [127, 167] on label "[PERSON_NAME]" at bounding box center [132, 168] width 41 height 7
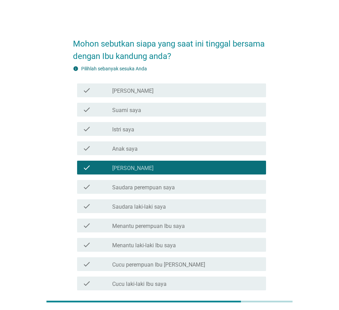
click at [129, 185] on label "Saudara perempuan saya" at bounding box center [143, 187] width 63 height 7
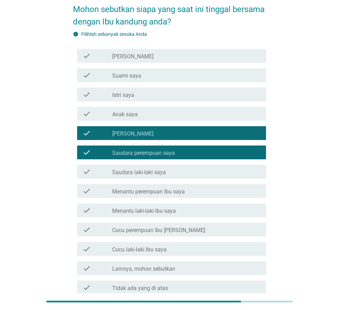
scroll to position [99, 0]
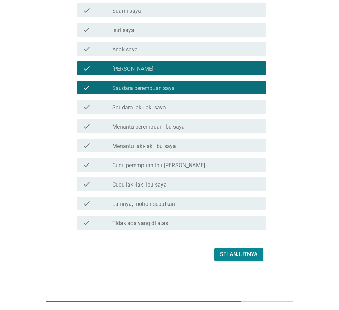
click at [237, 255] on div "Selanjutnya" at bounding box center [239, 254] width 38 height 8
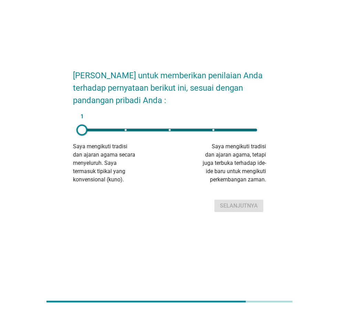
scroll to position [0, 0]
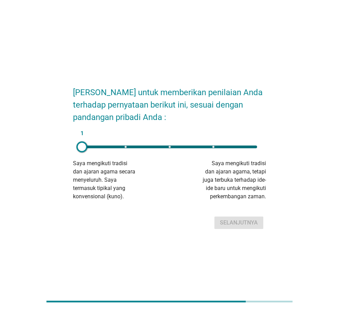
click at [213, 148] on div "1" at bounding box center [169, 146] width 175 height 3
click at [248, 220] on div "Selanjutnya" at bounding box center [239, 222] width 38 height 8
click at [169, 149] on div "1" at bounding box center [169, 147] width 186 height 14
type input "3"
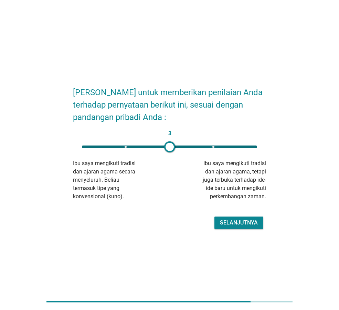
click at [223, 219] on div "Selanjutnya" at bounding box center [239, 222] width 38 height 8
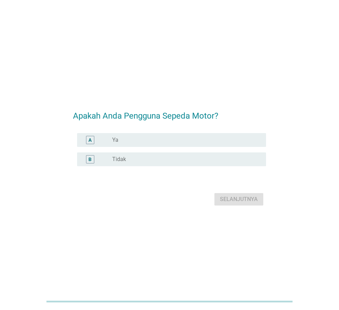
click at [130, 142] on div "radio_button_unchecked Ya" at bounding box center [183, 139] width 143 height 7
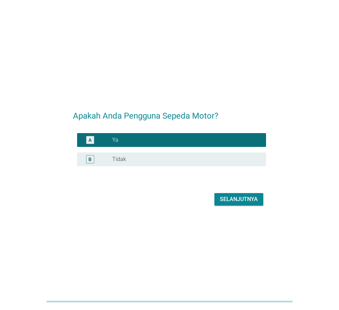
click at [261, 201] on button "Selanjutnya" at bounding box center [239, 199] width 49 height 12
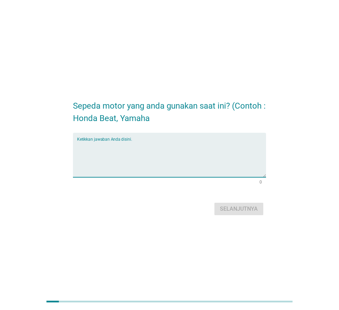
click at [132, 147] on textarea "Ketikkan jawaban Anda disini." at bounding box center [171, 159] width 189 height 36
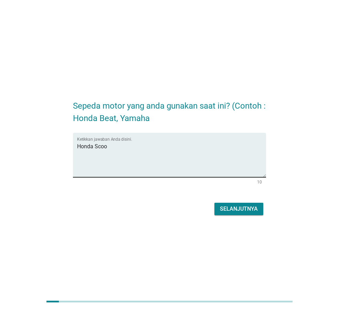
click at [144, 146] on textarea "Honda Scoo" at bounding box center [171, 159] width 189 height 36
type textarea "Honda Scoopy"
click at [236, 206] on div "Selanjutnya" at bounding box center [239, 209] width 38 height 8
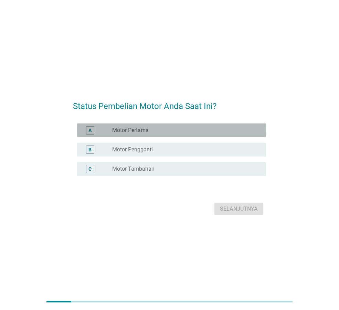
click at [148, 130] on label "Motor Pertama" at bounding box center [130, 130] width 36 height 7
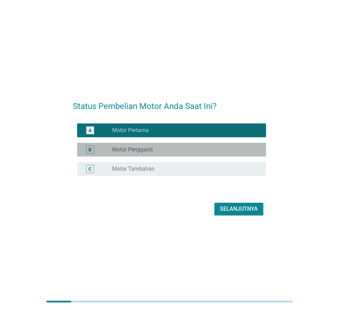
click at [151, 151] on label "Motor Pengganti" at bounding box center [132, 149] width 41 height 7
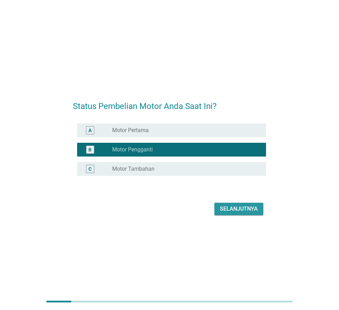
click at [228, 208] on div "Selanjutnya" at bounding box center [239, 209] width 38 height 8
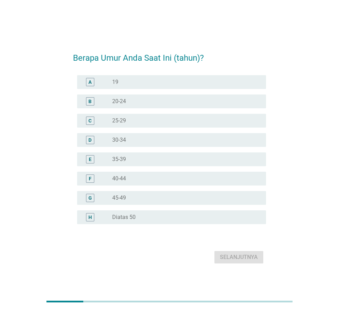
click at [114, 137] on label "30-34" at bounding box center [119, 139] width 14 height 7
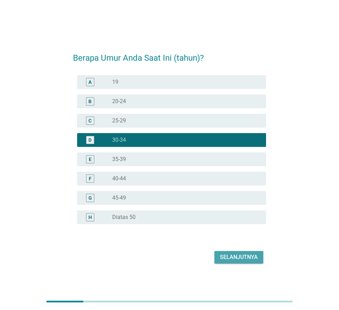
click at [225, 254] on div "Selanjutnya" at bounding box center [239, 257] width 38 height 8
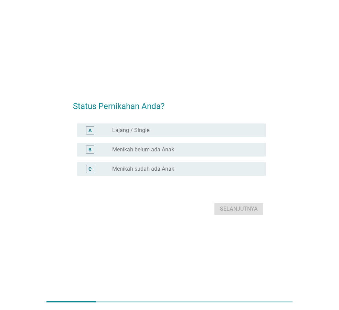
click at [133, 171] on label "Menikah sudah ada Anak" at bounding box center [143, 168] width 62 height 7
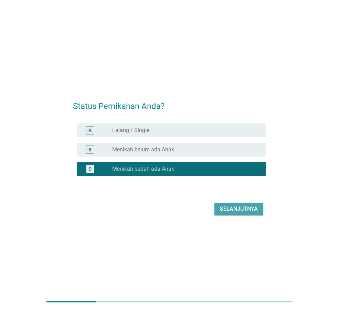
click at [234, 212] on div "Selanjutnya" at bounding box center [239, 209] width 38 height 8
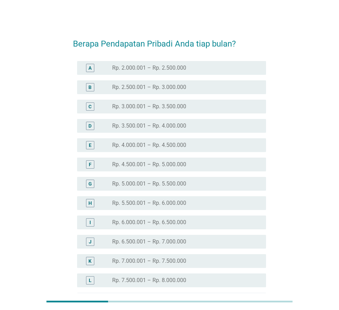
click at [144, 198] on div "H radio_button_unchecked Rp. 5.500.001 – Rp. 6.000.000" at bounding box center [171, 203] width 189 height 14
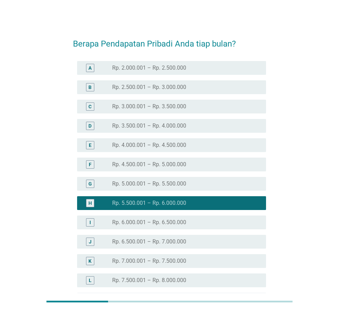
scroll to position [85, 0]
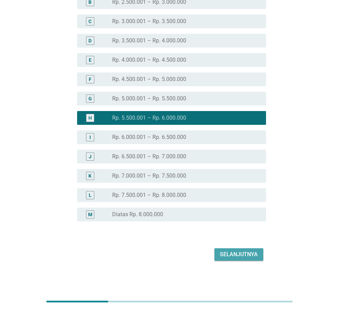
click at [244, 259] on button "Selanjutnya" at bounding box center [239, 254] width 49 height 12
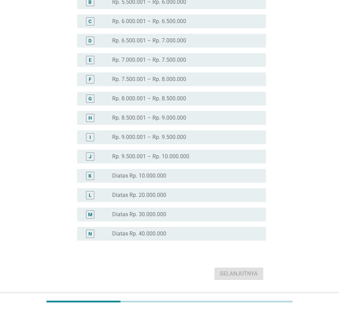
scroll to position [0, 0]
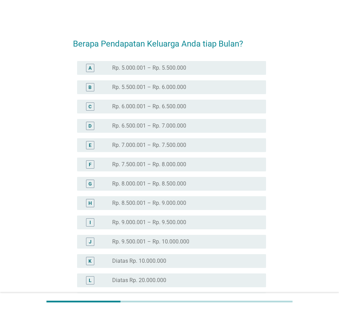
click at [147, 255] on div "K radio_button_unchecked Diatas Rp. 10.000.000" at bounding box center [171, 261] width 189 height 14
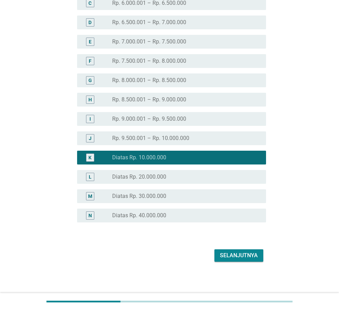
scroll to position [104, 0]
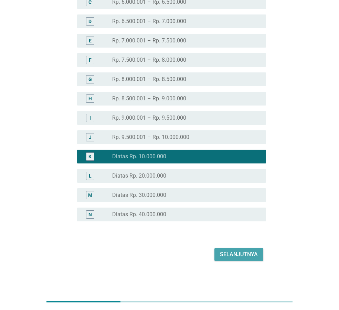
click at [225, 253] on div "Selanjutnya" at bounding box center [239, 254] width 38 height 8
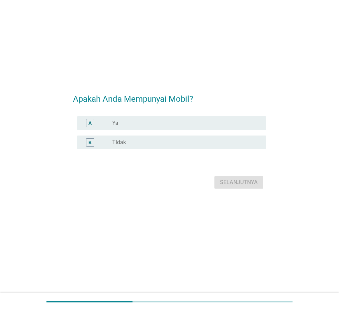
scroll to position [0, 0]
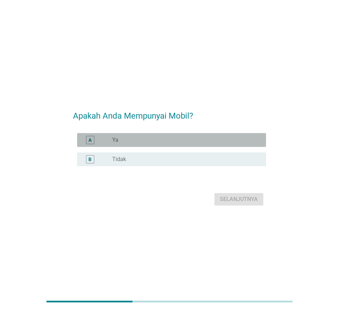
click at [110, 136] on div "A" at bounding box center [98, 140] width 30 height 8
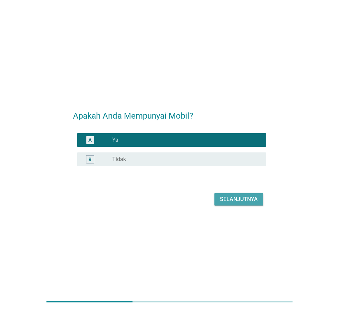
click at [234, 199] on div "Selanjutnya" at bounding box center [239, 199] width 38 height 8
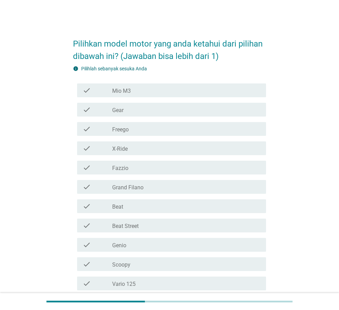
click at [131, 91] on label "Mio M3" at bounding box center [121, 90] width 19 height 7
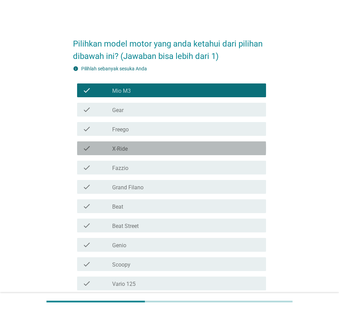
click at [130, 150] on div "check_box_outline_blank X-Ride" at bounding box center [186, 148] width 148 height 8
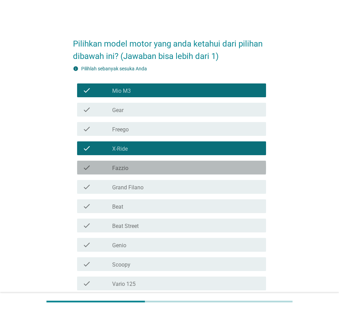
click at [130, 171] on div "check check_box_outline_blank Fazzio" at bounding box center [171, 167] width 189 height 14
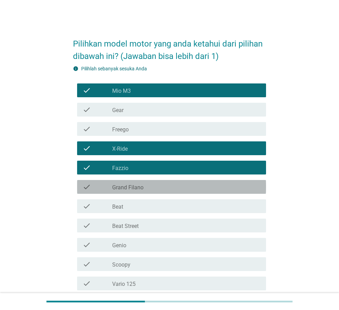
click at [133, 188] on label "Grand Filano" at bounding box center [127, 187] width 31 height 7
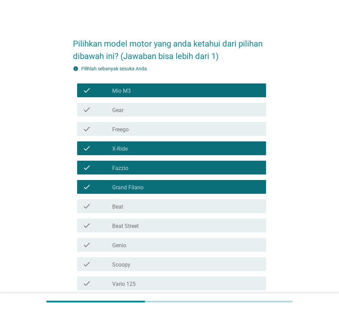
scroll to position [61, 0]
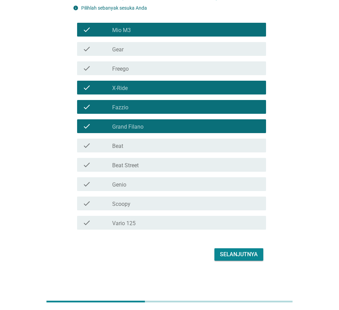
click at [134, 143] on div "check_box_outline_blank Beat" at bounding box center [186, 145] width 148 height 8
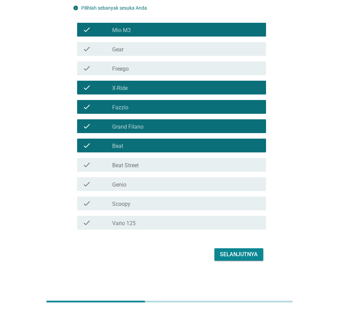
click at [133, 162] on label "Beat Street" at bounding box center [125, 165] width 27 height 7
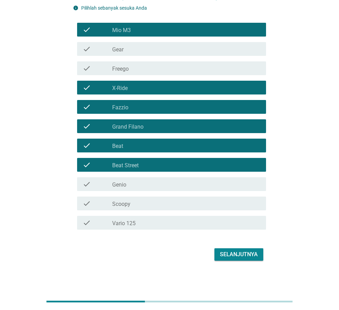
click at [135, 185] on div "check_box_outline_blank Genio" at bounding box center [186, 184] width 148 height 8
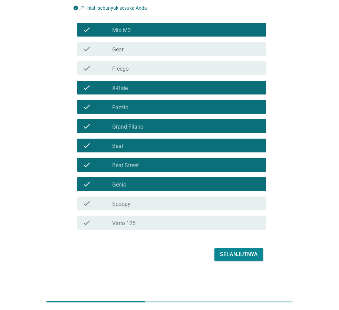
click at [135, 199] on div "check_box_outline_blank Scoopy" at bounding box center [186, 203] width 148 height 8
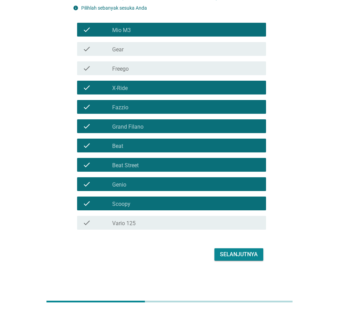
click at [138, 222] on div "check_box_outline_blank Vario 125" at bounding box center [186, 222] width 148 height 8
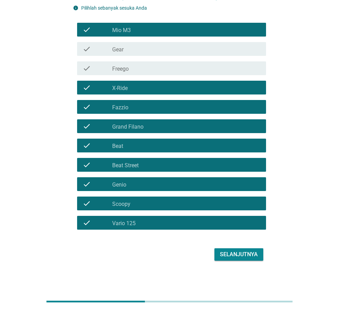
click at [233, 256] on div "Selanjutnya" at bounding box center [239, 254] width 38 height 8
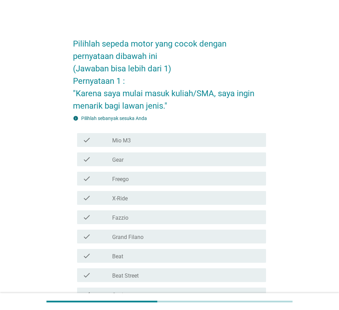
scroll to position [34, 0]
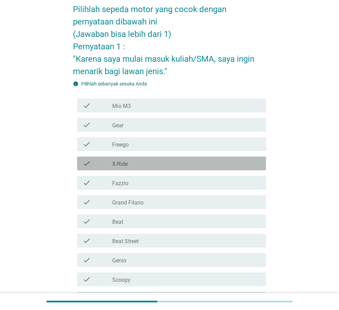
click at [142, 160] on div "check_box_outline_blank X-Ride" at bounding box center [186, 163] width 148 height 8
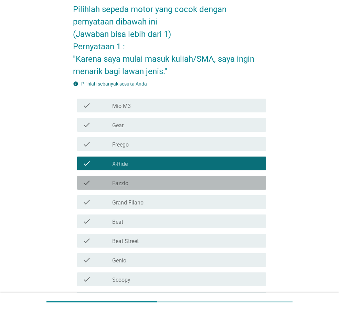
click at [140, 182] on div "check_box_outline_blank Fazzio" at bounding box center [186, 182] width 148 height 8
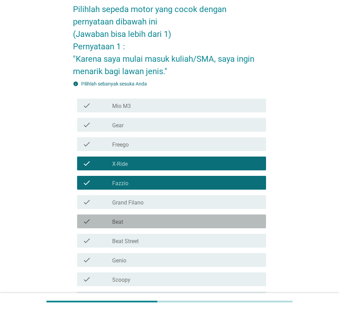
click at [135, 221] on div "check_box_outline_blank Beat" at bounding box center [186, 221] width 148 height 8
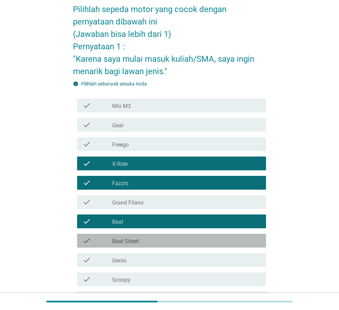
click at [139, 241] on label "Beat Street" at bounding box center [125, 241] width 27 height 7
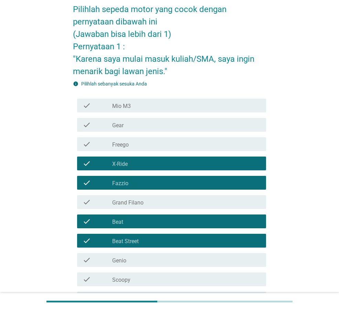
scroll to position [69, 0]
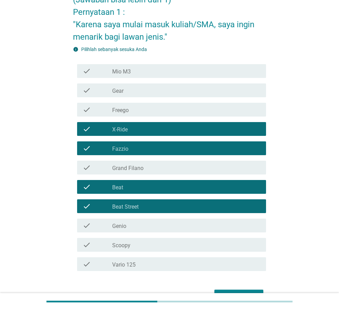
click at [142, 245] on div "check_box_outline_blank Scoopy" at bounding box center [186, 244] width 148 height 8
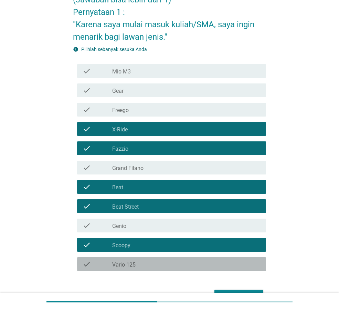
click at [143, 259] on div "check check_box_outline_blank Vario 125" at bounding box center [171, 264] width 189 height 14
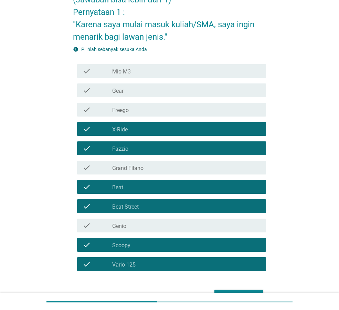
click at [219, 289] on div "Selanjutnya" at bounding box center [169, 295] width 193 height 17
click at [221, 292] on div "Selanjutnya" at bounding box center [239, 295] width 38 height 8
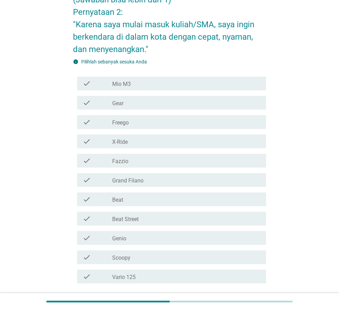
scroll to position [103, 0]
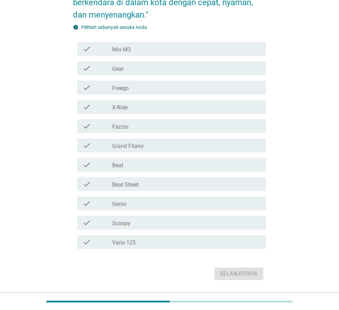
click at [114, 105] on label "X-Ride" at bounding box center [119, 107] width 15 height 7
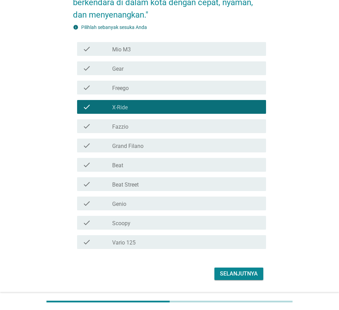
click at [139, 162] on div "check_box_outline_blank Beat" at bounding box center [186, 164] width 148 height 8
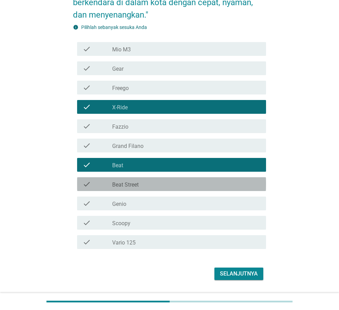
click at [139, 184] on div "check_box_outline_blank Beat Street" at bounding box center [186, 184] width 148 height 8
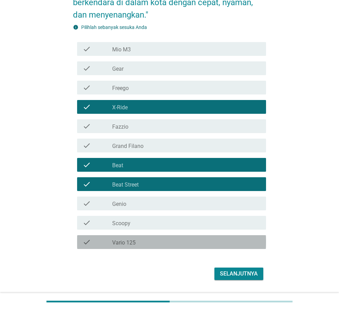
click at [146, 238] on div "check_box_outline_blank Vario 125" at bounding box center [186, 242] width 148 height 8
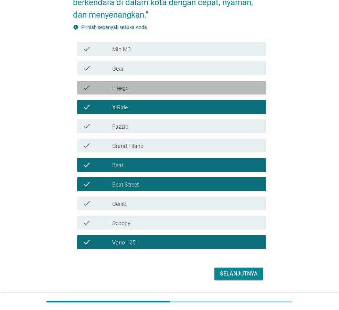
click at [180, 83] on div "check_box_outline_blank Freego" at bounding box center [186, 87] width 148 height 8
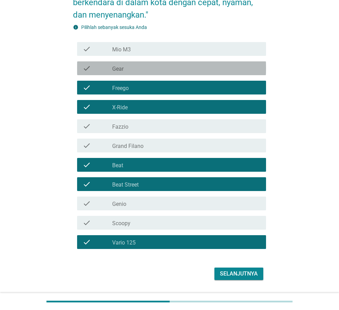
click at [181, 70] on div "check_box_outline_blank Gear" at bounding box center [186, 68] width 148 height 8
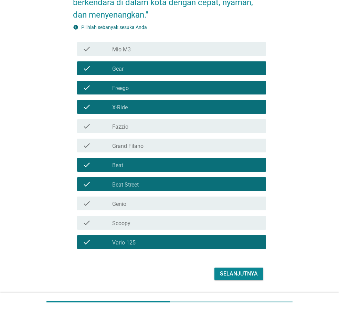
click at [252, 275] on div "Selanjutnya" at bounding box center [239, 273] width 38 height 8
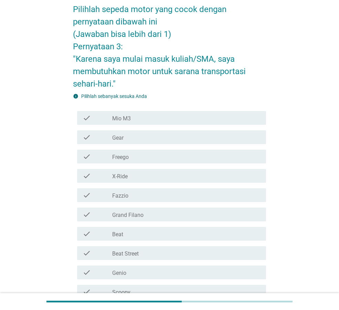
scroll to position [69, 0]
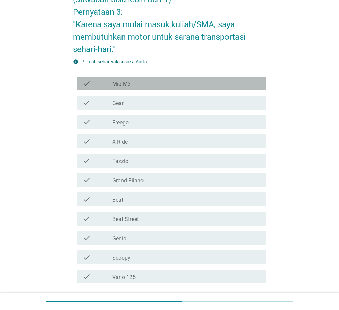
click at [106, 83] on div "check" at bounding box center [98, 83] width 30 height 8
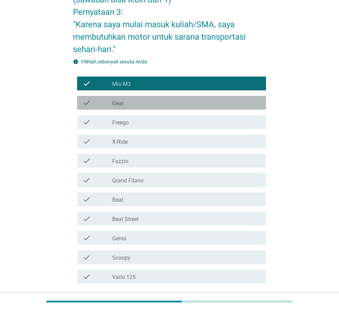
click at [105, 106] on div "check" at bounding box center [98, 102] width 30 height 8
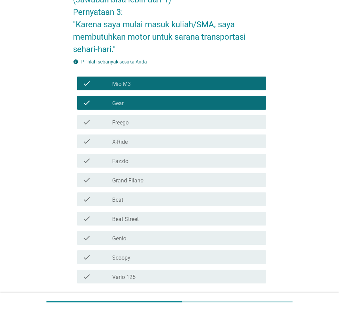
click at [104, 119] on div "check" at bounding box center [98, 122] width 30 height 8
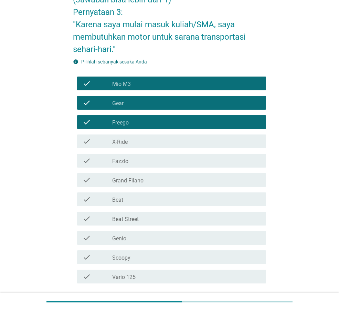
click at [107, 142] on div "check" at bounding box center [98, 141] width 30 height 8
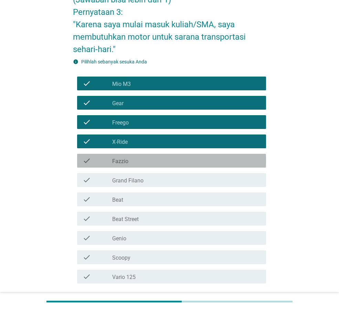
click at [107, 158] on div "check" at bounding box center [98, 160] width 30 height 8
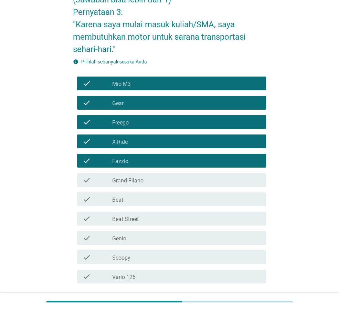
click at [107, 175] on div "check check_box_outline_blank Grand Filano" at bounding box center [171, 180] width 189 height 14
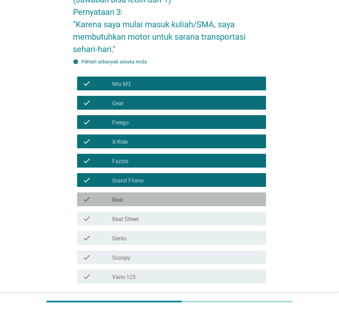
click at [107, 196] on div "check" at bounding box center [98, 199] width 30 height 8
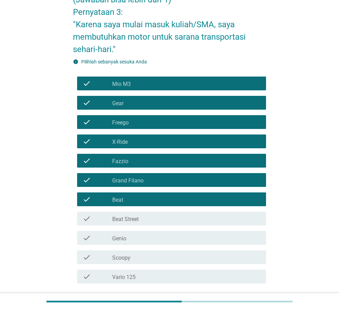
scroll to position [103, 0]
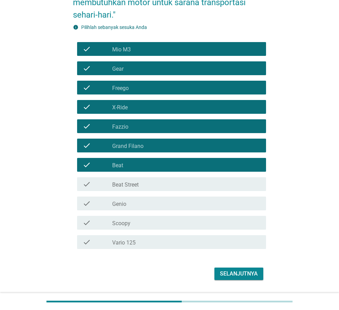
click at [106, 183] on div "check" at bounding box center [98, 184] width 30 height 8
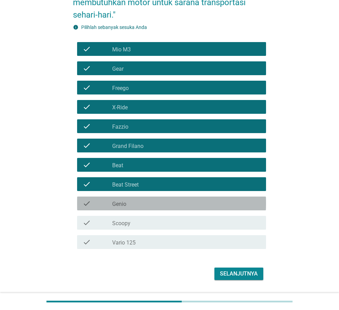
click at [111, 205] on div "check" at bounding box center [98, 203] width 30 height 8
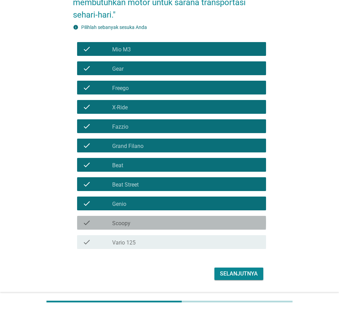
click at [111, 225] on div "check" at bounding box center [98, 222] width 30 height 8
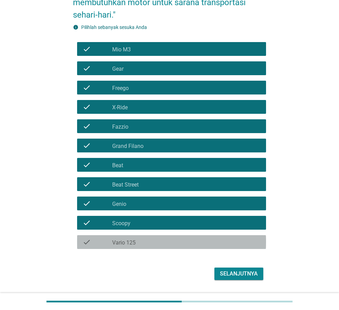
click at [116, 244] on label "Vario 125" at bounding box center [123, 242] width 23 height 7
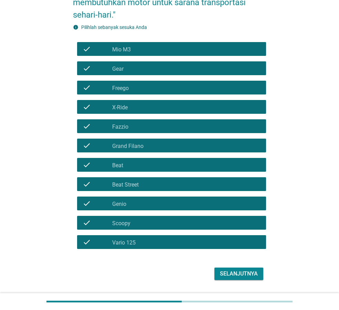
click at [221, 272] on div "Selanjutnya" at bounding box center [239, 273] width 38 height 8
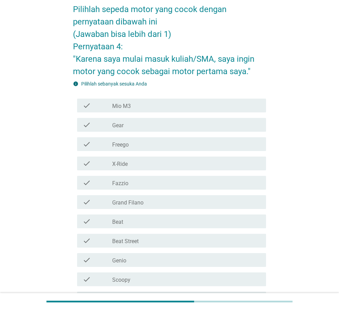
scroll to position [69, 0]
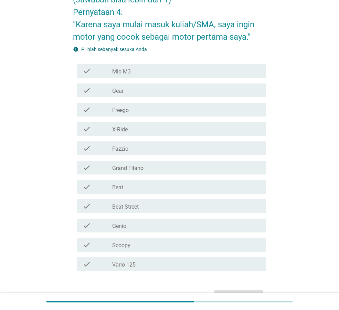
click at [145, 208] on div "check_box_outline_blank Beat Street" at bounding box center [186, 206] width 148 height 8
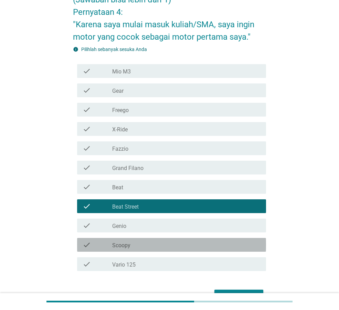
click at [145, 242] on div "check_box_outline_blank Scoopy" at bounding box center [186, 244] width 148 height 8
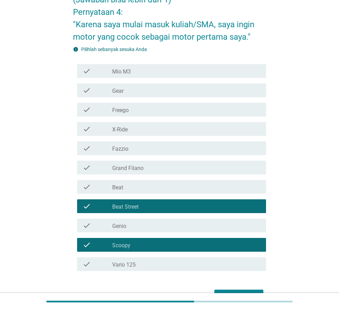
click at [152, 149] on div "check_box_outline_blank Fazzio" at bounding box center [186, 148] width 148 height 8
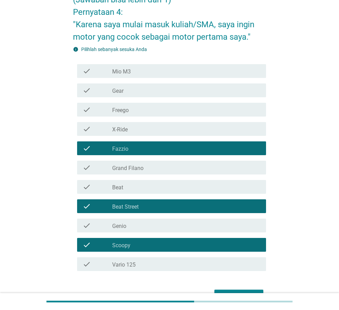
scroll to position [110, 0]
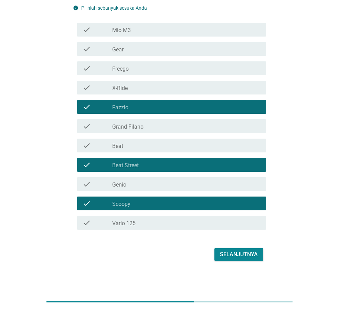
click at [166, 146] on div "check_box_outline_blank Beat" at bounding box center [186, 145] width 148 height 8
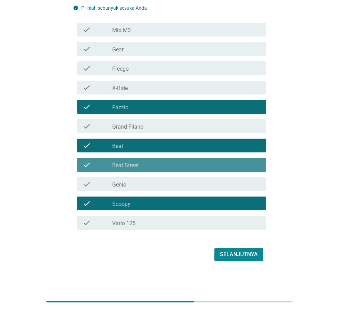
click at [165, 161] on div "check_box_outline_blank Beat Street" at bounding box center [186, 164] width 148 height 8
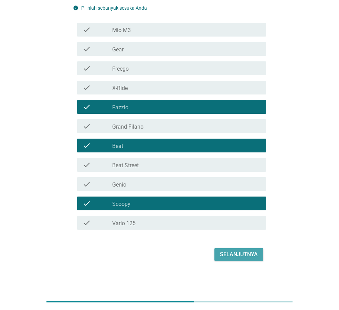
click at [229, 256] on div "Selanjutnya" at bounding box center [239, 254] width 38 height 8
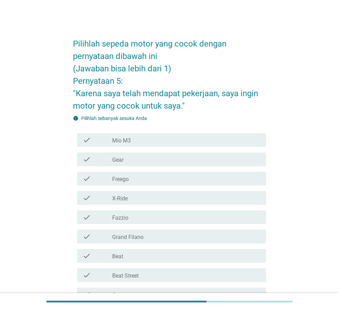
scroll to position [34, 0]
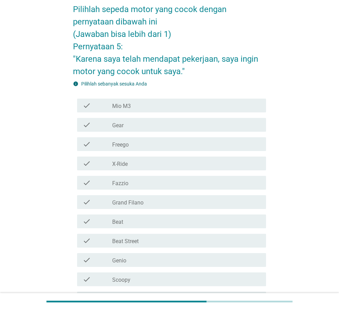
click at [121, 182] on label "Fazzio" at bounding box center [120, 183] width 16 height 7
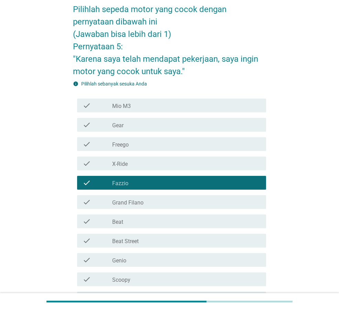
click at [133, 223] on div "check_box_outline_blank Beat" at bounding box center [186, 221] width 148 height 8
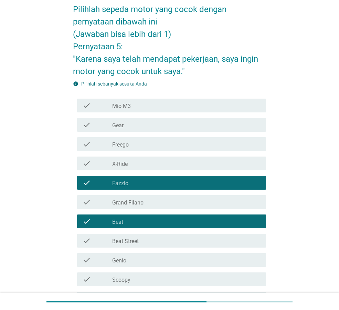
click at [133, 273] on div "check check_box_outline_blank Scoopy" at bounding box center [171, 279] width 189 height 14
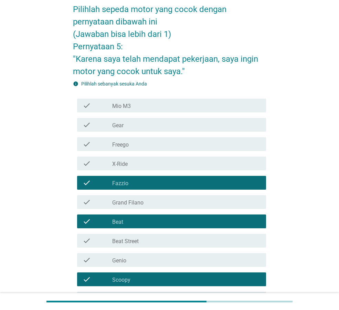
scroll to position [110, 0]
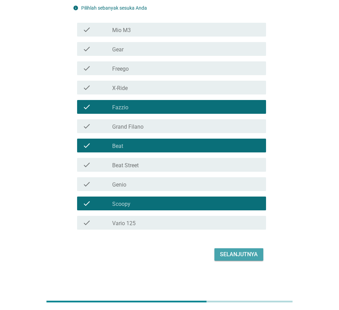
click at [241, 250] on div "Selanjutnya" at bounding box center [239, 254] width 38 height 8
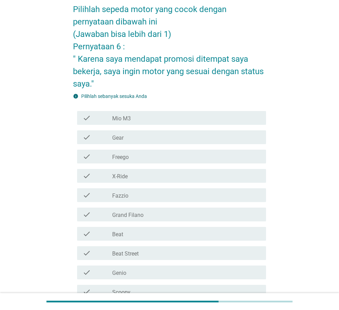
scroll to position [69, 0]
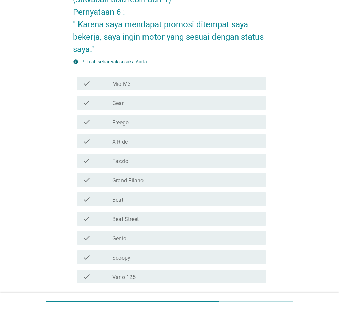
click at [129, 157] on div "check_box_outline_blank Fazzio" at bounding box center [186, 160] width 148 height 8
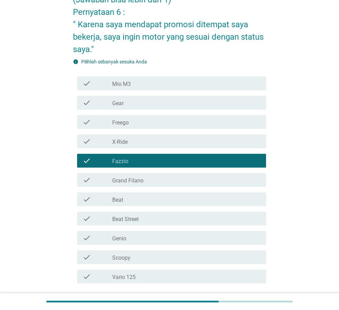
click at [134, 204] on div "check check_box_outline_blank Beat" at bounding box center [171, 199] width 189 height 14
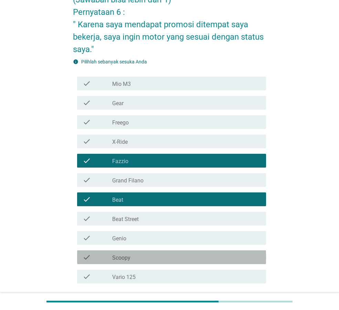
click at [134, 256] on div "check_box_outline_blank Scoopy" at bounding box center [186, 257] width 148 height 8
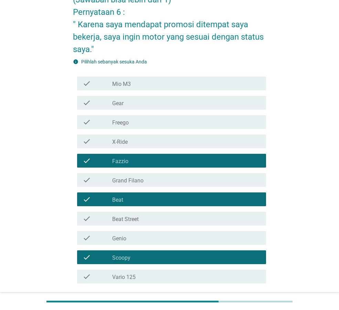
click at [134, 256] on div "check_box_outline_blank Scoopy" at bounding box center [186, 257] width 148 height 8
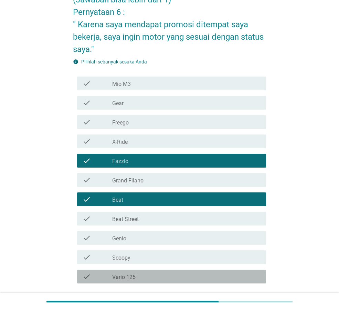
click at [137, 273] on div "check_box_outline_blank Vario 125" at bounding box center [186, 276] width 148 height 8
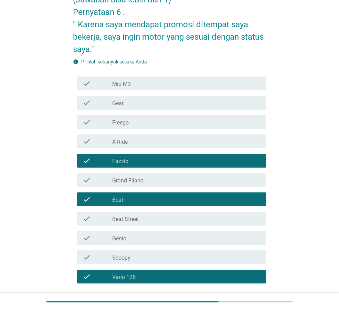
scroll to position [123, 0]
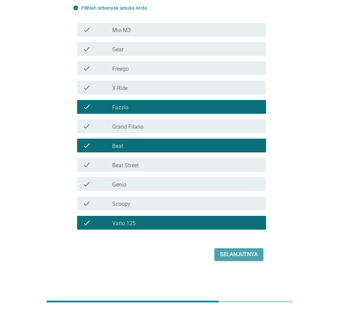
click at [243, 253] on div "Selanjutnya" at bounding box center [239, 254] width 38 height 8
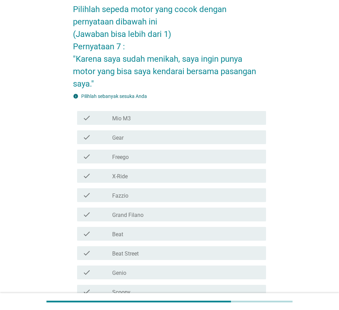
scroll to position [69, 0]
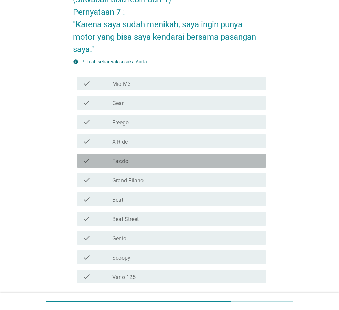
click at [105, 163] on div "check" at bounding box center [98, 160] width 30 height 8
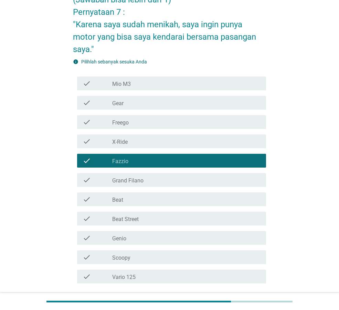
click at [109, 200] on div "check" at bounding box center [98, 199] width 30 height 8
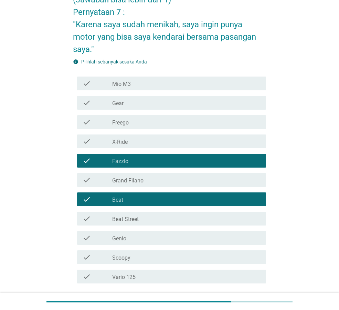
click at [122, 269] on div "check check_box_outline_blank Vario 125" at bounding box center [169, 276] width 193 height 19
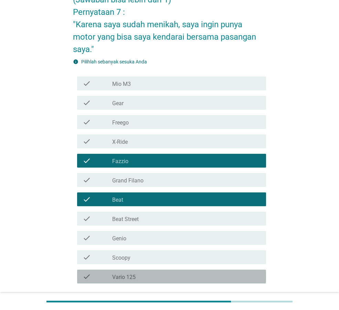
click at [124, 273] on label "Vario 125" at bounding box center [123, 276] width 23 height 7
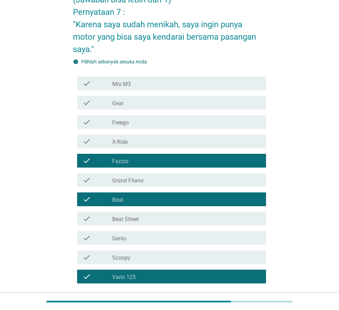
scroll to position [123, 0]
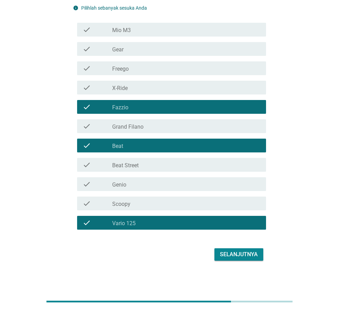
click at [254, 255] on div "Selanjutnya" at bounding box center [239, 254] width 38 height 8
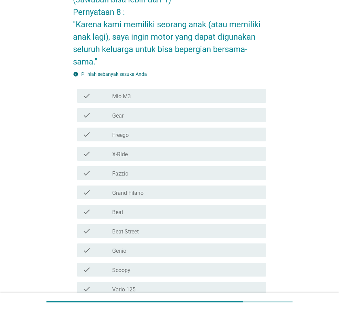
scroll to position [103, 0]
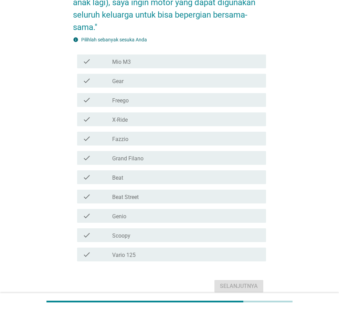
click at [127, 138] on label "Fazzio" at bounding box center [120, 139] width 16 height 7
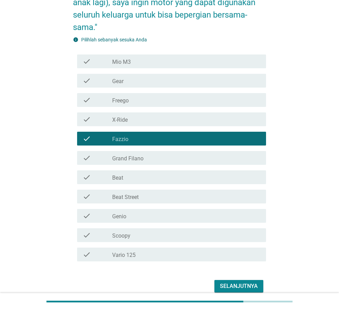
click at [132, 255] on label "Vario 125" at bounding box center [123, 254] width 23 height 7
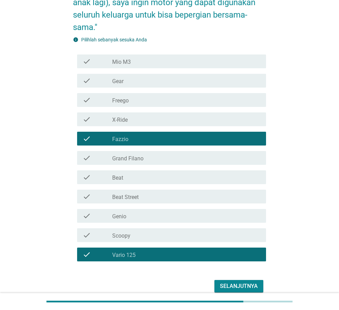
click at [231, 283] on div "Selanjutnya" at bounding box center [239, 286] width 38 height 8
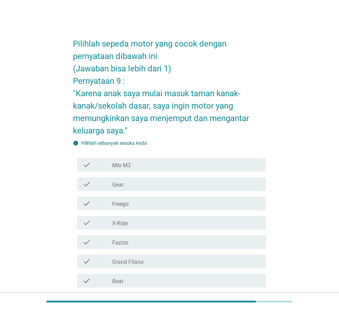
scroll to position [34, 0]
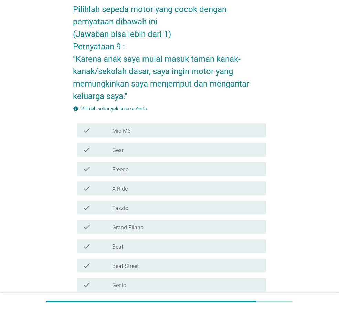
click at [123, 206] on label "Fazzio" at bounding box center [120, 208] width 16 height 7
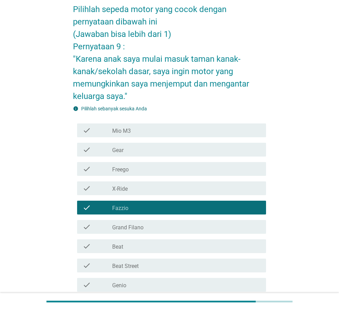
scroll to position [135, 0]
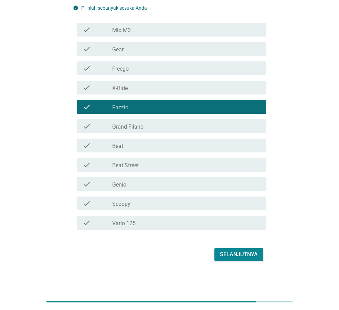
click at [124, 222] on label "Vario 125" at bounding box center [123, 223] width 23 height 7
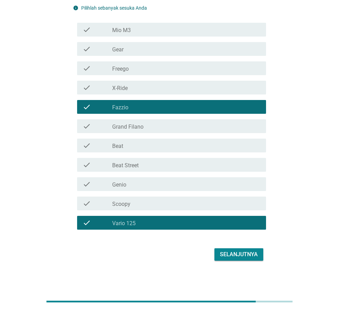
click at [229, 258] on div "Selanjutnya" at bounding box center [239, 254] width 38 height 8
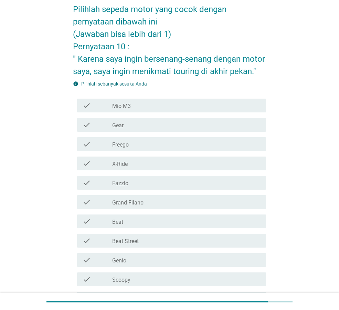
scroll to position [69, 0]
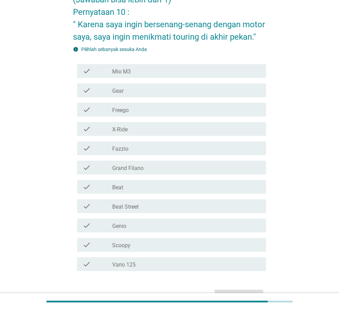
click at [131, 126] on div "check_box_outline_blank X-Ride" at bounding box center [186, 129] width 148 height 8
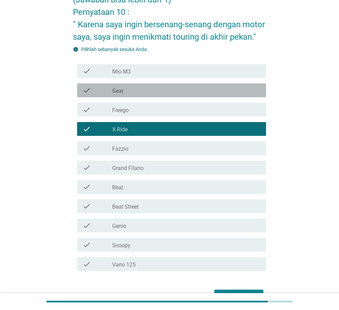
click at [131, 93] on div "check_box_outline_blank Gear" at bounding box center [186, 90] width 148 height 8
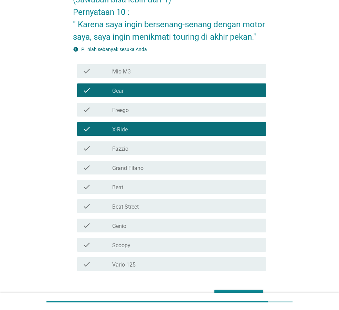
click at [144, 186] on div "check_box_outline_blank Beat" at bounding box center [186, 186] width 148 height 8
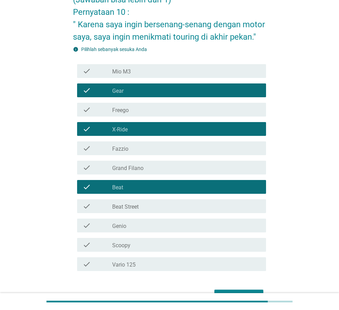
click at [144, 204] on div "check_box_outline_blank Beat Street" at bounding box center [186, 206] width 148 height 8
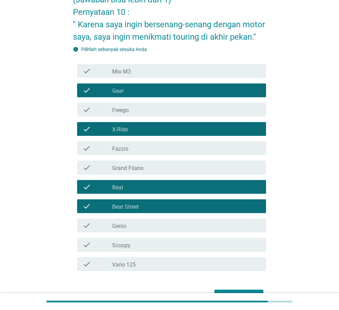
click at [144, 262] on div "check_box_outline_blank Vario 125" at bounding box center [186, 264] width 148 height 8
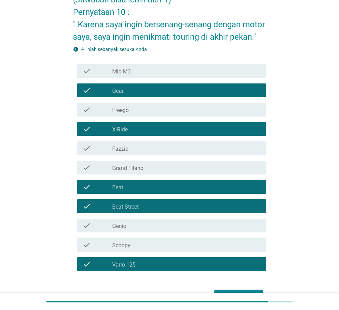
click at [220, 291] on button "Selanjutnya" at bounding box center [239, 295] width 49 height 12
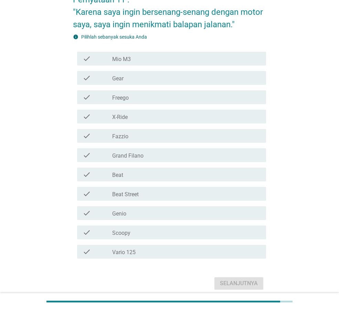
click at [131, 115] on div "check_box_outline_blank X-Ride" at bounding box center [186, 116] width 148 height 8
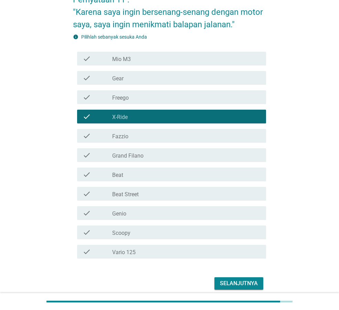
click at [131, 101] on div "check_box_outline_blank Freego" at bounding box center [186, 97] width 148 height 8
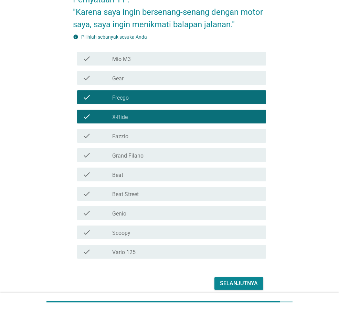
click at [129, 79] on div "check_box_outline_blank Gear" at bounding box center [186, 78] width 148 height 8
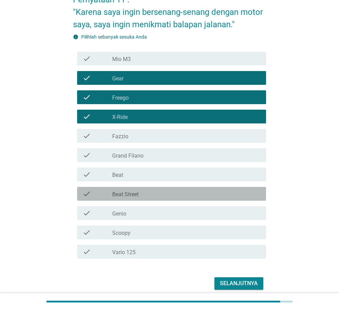
click at [143, 192] on div "check_box_outline_blank Beat Street" at bounding box center [186, 193] width 148 height 8
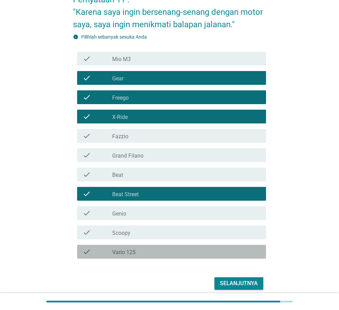
click at [162, 252] on div "check_box_outline_blank Vario 125" at bounding box center [186, 251] width 148 height 8
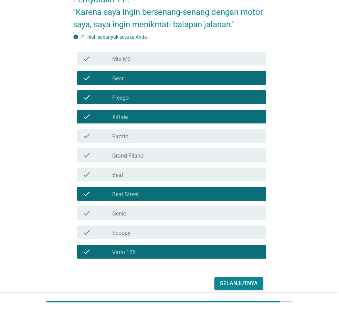
click at [225, 279] on div "Selanjutnya" at bounding box center [239, 283] width 38 height 8
